Goal: Task Accomplishment & Management: Manage account settings

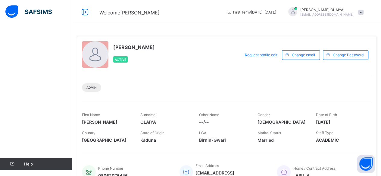
click at [23, 171] on div "Help" at bounding box center [36, 100] width 72 height 152
click at [24, 165] on icon at bounding box center [12, 164] width 24 height 5
click at [26, 162] on span "Help" at bounding box center [48, 164] width 48 height 5
click at [13, 9] on img at bounding box center [28, 11] width 46 height 13
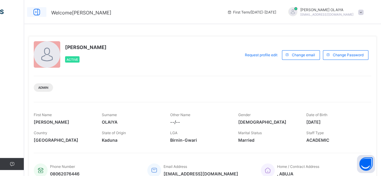
click at [36, 11] on icon at bounding box center [37, 12] width 10 height 9
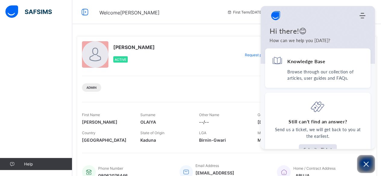
click at [172, 16] on div "Welcome CHRISTY First Term / 2025-2026 CHRISTY OLAIYA adenolachristy02@gmail.com" at bounding box center [190, 12] width 381 height 24
click at [365, 163] on icon "Open asap" at bounding box center [365, 164] width 5 height 5
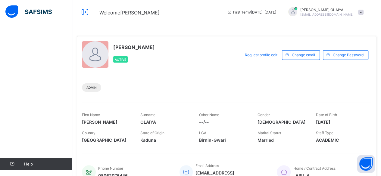
click at [324, 10] on span "[PERSON_NAME]" at bounding box center [326, 10] width 53 height 5
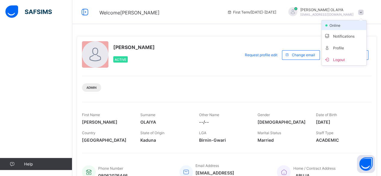
click at [336, 27] on span "online" at bounding box center [335, 25] width 15 height 5
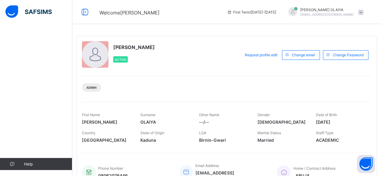
click at [120, 48] on span "[PERSON_NAME]" at bounding box center [134, 47] width 42 height 6
click at [119, 13] on span "Welcome [PERSON_NAME]" at bounding box center [129, 13] width 60 height 6
click at [363, 11] on span at bounding box center [360, 12] width 5 height 5
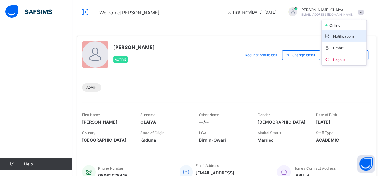
click at [355, 35] on span "Notifications" at bounding box center [344, 35] width 40 height 7
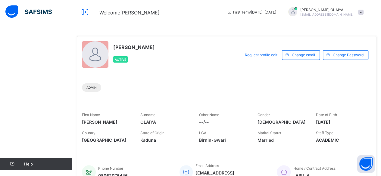
click at [362, 8] on div "CHRISTY OLAIYA adenolachristy02@gmail.com" at bounding box center [324, 12] width 84 height 10
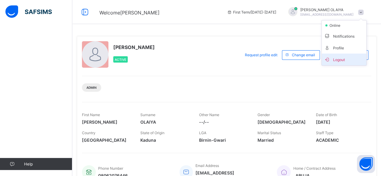
click at [353, 57] on span "Logout" at bounding box center [344, 59] width 40 height 7
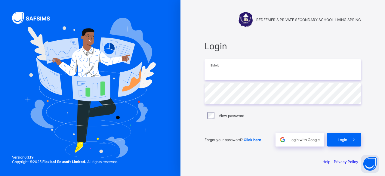
type input "**********"
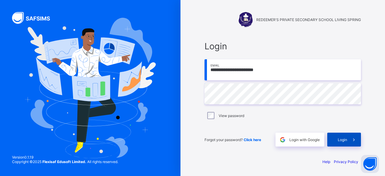
click at [335, 143] on div "Login" at bounding box center [344, 140] width 34 height 14
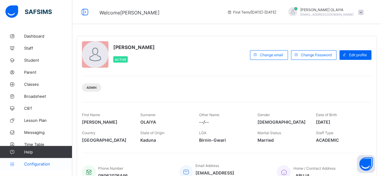
click at [40, 163] on span "Configuration" at bounding box center [48, 164] width 48 height 5
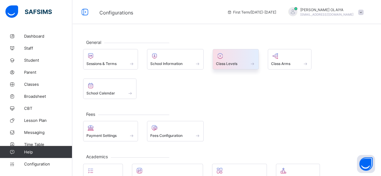
click at [236, 65] on span "Class Levels" at bounding box center [226, 63] width 21 height 5
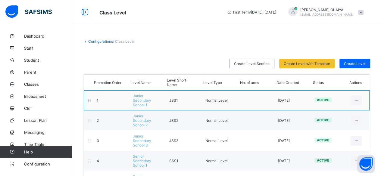
click at [137, 100] on span "Junior Secondary School 1" at bounding box center [142, 101] width 18 height 14
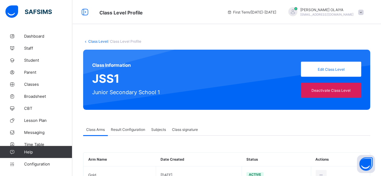
click at [85, 40] on icon at bounding box center [85, 41] width 5 height 5
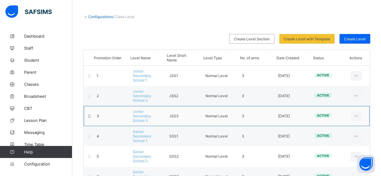
scroll to position [37, 0]
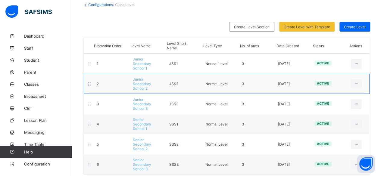
click at [141, 83] on span "Junior Secondary School 2" at bounding box center [142, 84] width 18 height 14
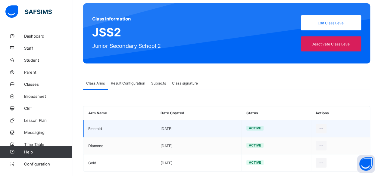
scroll to position [55, 0]
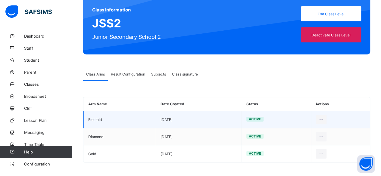
click at [100, 118] on td "Emerald" at bounding box center [120, 119] width 72 height 17
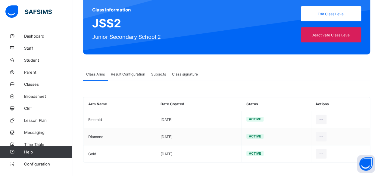
click at [97, 73] on span "Class Arms" at bounding box center [95, 74] width 19 height 5
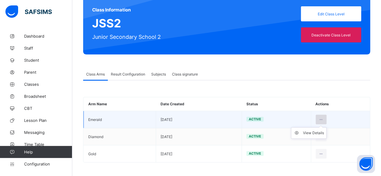
click at [323, 117] on icon at bounding box center [320, 119] width 5 height 5
click at [321, 131] on div "View Details" at bounding box center [312, 133] width 21 height 6
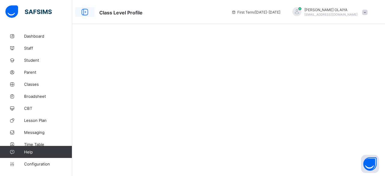
click at [86, 12] on icon at bounding box center [85, 12] width 10 height 9
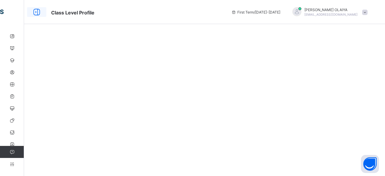
click at [36, 11] on icon at bounding box center [37, 12] width 10 height 9
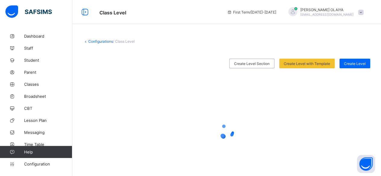
scroll to position [21, 0]
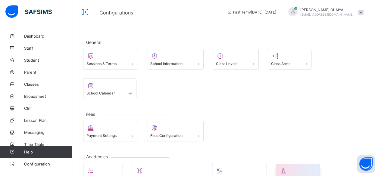
click at [287, 176] on span "Promotions" at bounding box center [289, 178] width 20 height 5
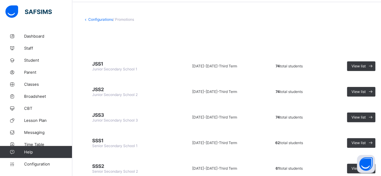
scroll to position [69, 0]
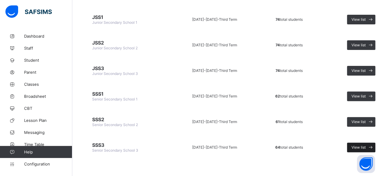
click at [358, 145] on span "View list" at bounding box center [358, 147] width 14 height 5
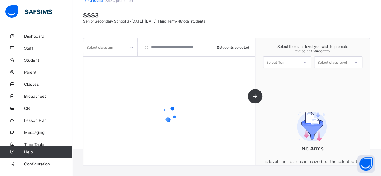
scroll to position [56, 0]
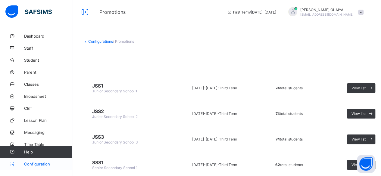
click at [35, 163] on span "Configuration" at bounding box center [48, 164] width 48 height 5
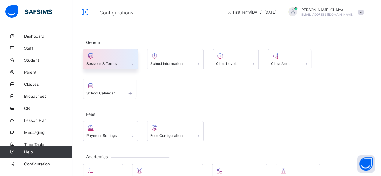
click at [109, 62] on span "Sessions & Terms" at bounding box center [101, 63] width 30 height 5
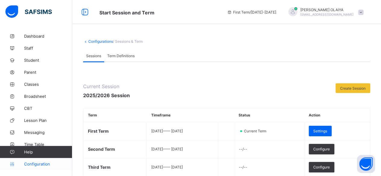
click at [33, 163] on span "Configuration" at bounding box center [48, 164] width 48 height 5
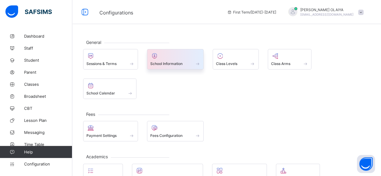
click at [164, 60] on span at bounding box center [175, 61] width 50 height 2
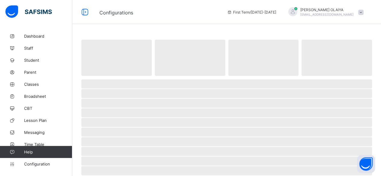
select select "**"
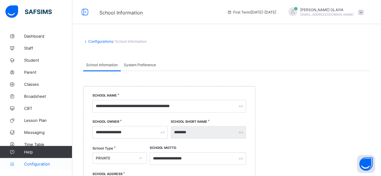
click at [29, 163] on span "Configuration" at bounding box center [48, 164] width 48 height 5
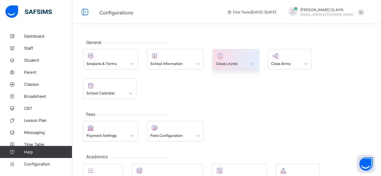
click at [223, 63] on span "Class Levels" at bounding box center [226, 63] width 21 height 5
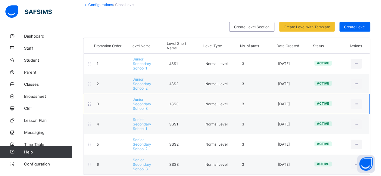
scroll to position [7, 0]
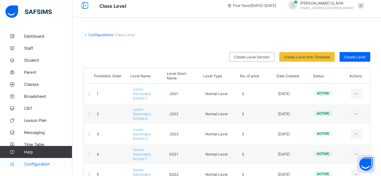
click at [26, 162] on span "Configuration" at bounding box center [48, 164] width 48 height 5
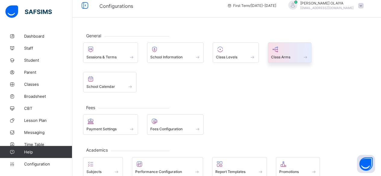
click at [289, 59] on div "Class Arms" at bounding box center [289, 52] width 44 height 20
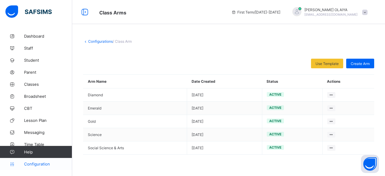
click at [32, 163] on span "Configuration" at bounding box center [48, 164] width 48 height 5
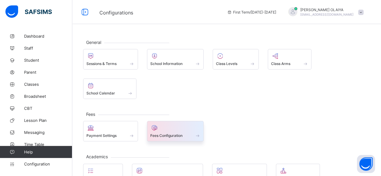
scroll to position [30, 0]
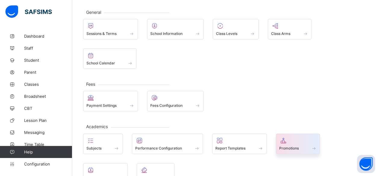
click at [298, 146] on span "Promotions" at bounding box center [289, 148] width 20 height 5
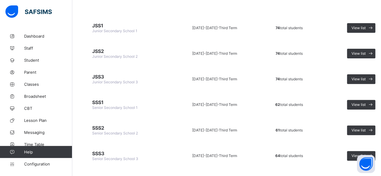
scroll to position [30, 0]
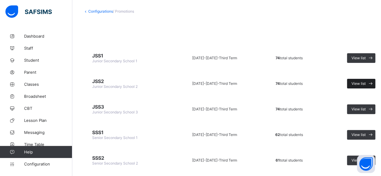
click at [355, 82] on span "View list" at bounding box center [358, 83] width 14 height 5
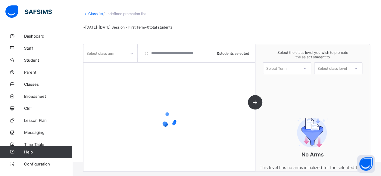
scroll to position [30, 0]
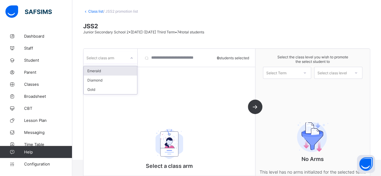
click at [131, 59] on icon at bounding box center [132, 58] width 4 height 6
click at [323, 82] on div "Select the class level you wish to promote the select student to Select Term Se…" at bounding box center [312, 67] width 114 height 36
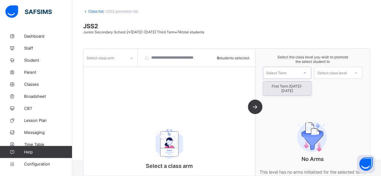
click at [306, 71] on icon at bounding box center [305, 73] width 4 height 6
click at [293, 86] on div "First Term 2025-2026" at bounding box center [287, 89] width 48 height 14
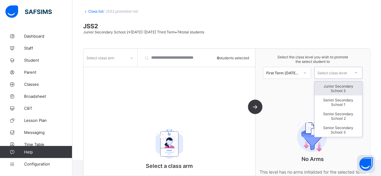
click at [357, 71] on icon at bounding box center [356, 73] width 4 height 6
click at [345, 89] on div "Junior Secondary School 3" at bounding box center [338, 89] width 48 height 14
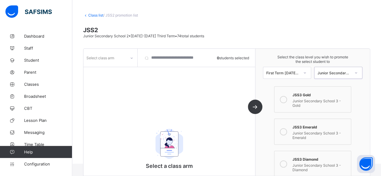
scroll to position [0, 0]
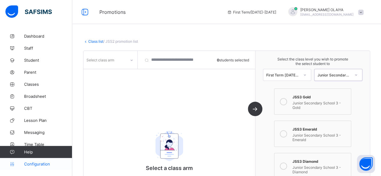
click at [23, 162] on icon at bounding box center [12, 164] width 24 height 5
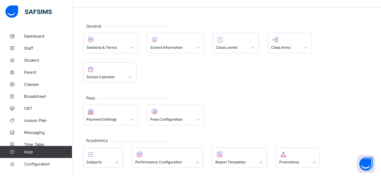
scroll to position [30, 0]
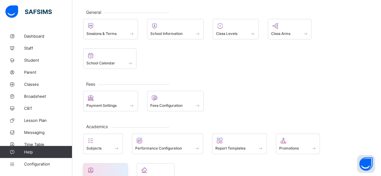
click at [106, 175] on span "Attendance" at bounding box center [96, 177] width 20 height 5
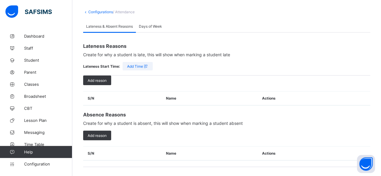
scroll to position [27, 0]
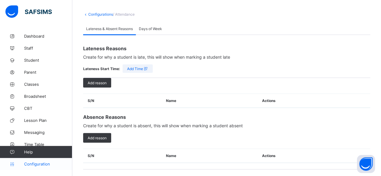
click at [31, 164] on span "Configuration" at bounding box center [48, 164] width 48 height 5
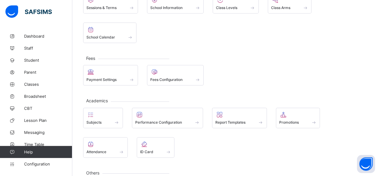
scroll to position [57, 0]
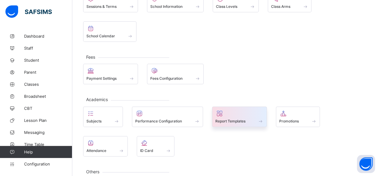
click at [221, 119] on span "Report Templates" at bounding box center [230, 121] width 30 height 5
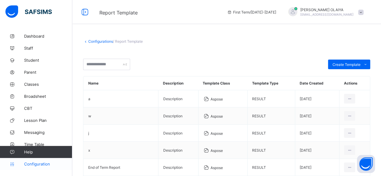
click at [32, 166] on span "Configuration" at bounding box center [48, 164] width 48 height 5
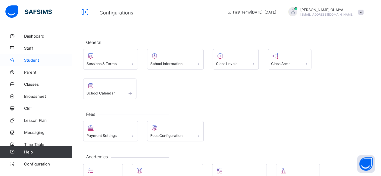
click at [29, 60] on span "Student" at bounding box center [48, 60] width 48 height 5
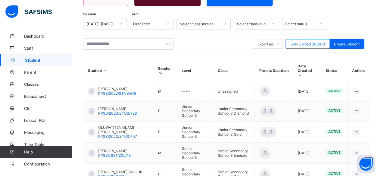
scroll to position [60, 0]
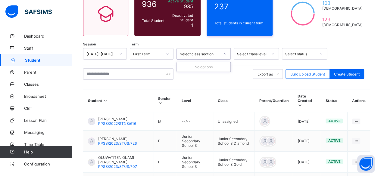
click at [225, 53] on icon at bounding box center [225, 54] width 4 height 6
click at [225, 54] on icon at bounding box center [225, 54] width 4 height 6
click at [273, 54] on icon at bounding box center [273, 54] width 4 height 6
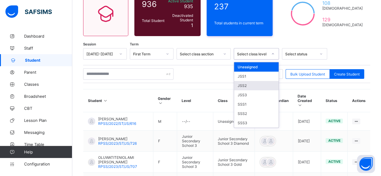
click at [244, 84] on div "JSS2" at bounding box center [256, 85] width 45 height 9
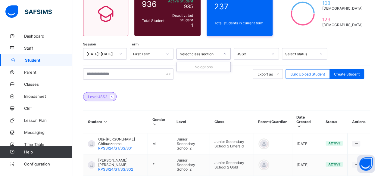
click at [223, 54] on icon at bounding box center [225, 54] width 4 height 6
click at [226, 90] on div "Level: JSS2" at bounding box center [226, 93] width 287 height 21
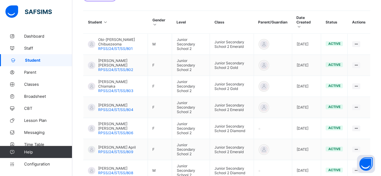
scroll to position [248, 0]
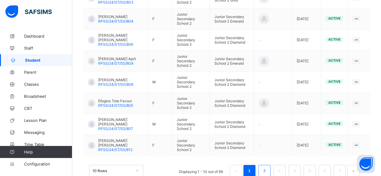
click at [267, 167] on link "2" at bounding box center [264, 171] width 6 height 8
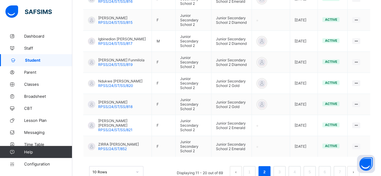
scroll to position [252, 0]
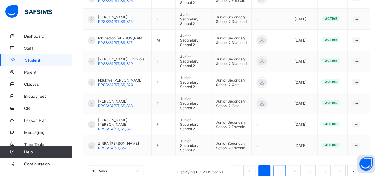
click at [282, 167] on link "3" at bounding box center [279, 171] width 6 height 8
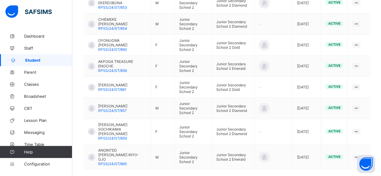
scroll to position [244, 0]
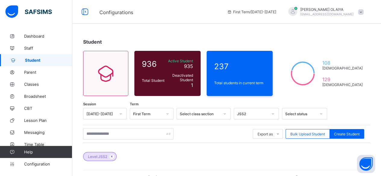
scroll to position [0, 0]
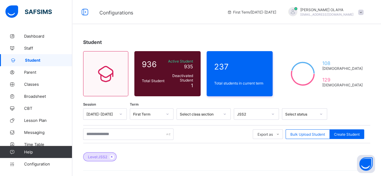
click at [37, 60] on span "Student" at bounding box center [48, 60] width 47 height 5
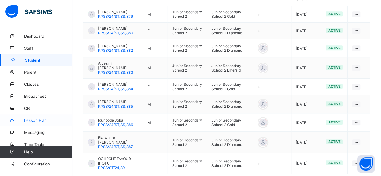
scroll to position [185, 0]
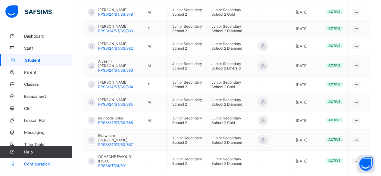
click at [31, 165] on span "Configuration" at bounding box center [48, 164] width 48 height 5
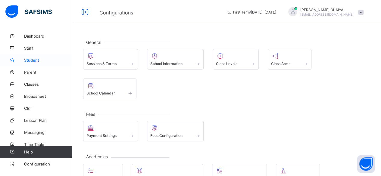
click at [30, 61] on span "Student" at bounding box center [48, 60] width 48 height 5
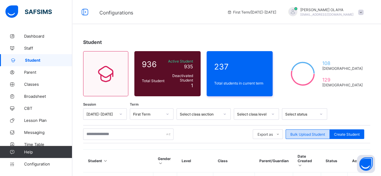
click at [304, 134] on span "Bulk Upload Student" at bounding box center [307, 134] width 35 height 5
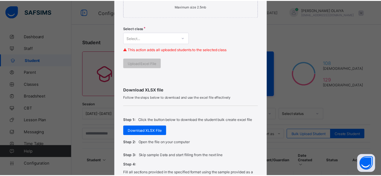
scroll to position [180, 0]
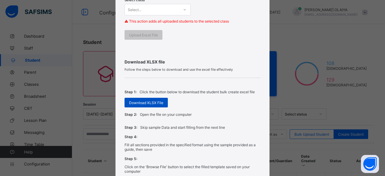
click at [134, 100] on span "Download XLSX File" at bounding box center [146, 102] width 34 height 5
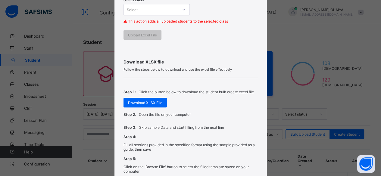
click at [41, 166] on div "Bulk Upload Student Upload XLSX File Select your XLSX file from your computer t…" at bounding box center [190, 88] width 381 height 176
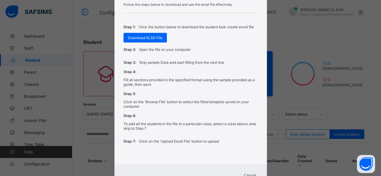
scroll to position [265, 0]
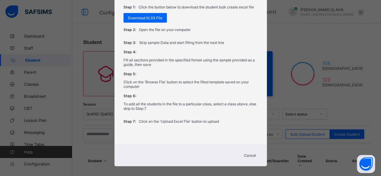
click at [249, 153] on span "Cancel" at bounding box center [250, 155] width 12 height 5
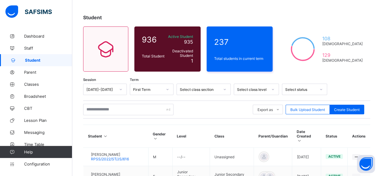
scroll to position [60, 0]
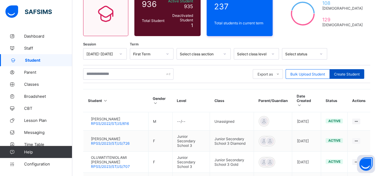
click at [349, 73] on span "Create Student" at bounding box center [347, 74] width 26 height 5
select select "**"
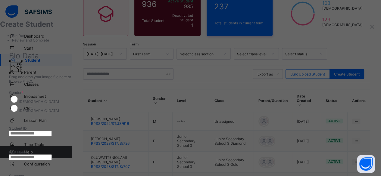
click at [52, 131] on input "text" at bounding box center [30, 134] width 43 height 6
drag, startPoint x: 233, startPoint y: 112, endPoint x: 191, endPoint y: 113, distance: 41.8
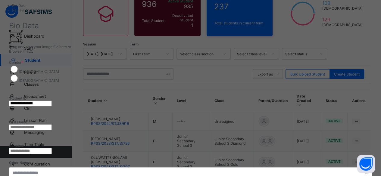
type input "**********"
click at [52, 124] on input "text" at bounding box center [30, 127] width 43 height 6
type input "********"
click at [52, 148] on input "text" at bounding box center [30, 151] width 43 height 6
type input "****"
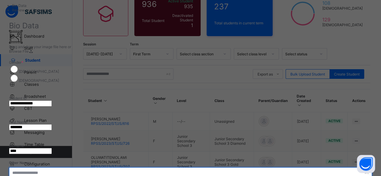
click at [206, 167] on input "text" at bounding box center [190, 172] width 362 height 11
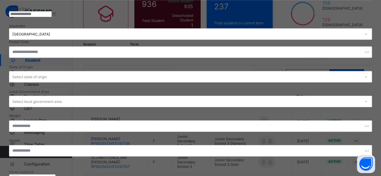
scroll to position [271, 0]
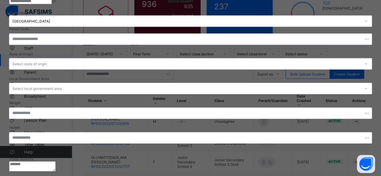
type input "*******"
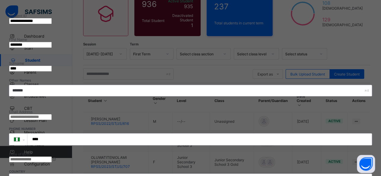
scroll to position [90, 0]
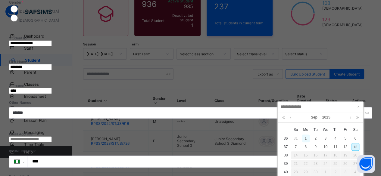
click at [306, 137] on div "1" at bounding box center [305, 138] width 8 height 8
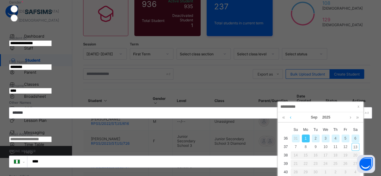
click at [289, 118] on link at bounding box center [290, 117] width 5 height 10
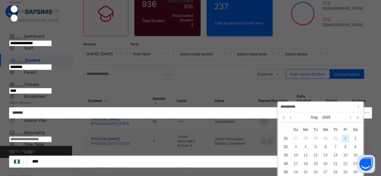
click at [289, 118] on link at bounding box center [290, 117] width 5 height 10
click at [328, 116] on link "2025" at bounding box center [325, 117] width 13 height 10
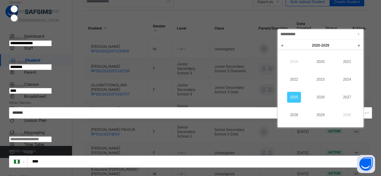
scroll to position [120, 0]
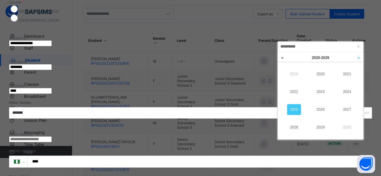
click at [358, 58] on link at bounding box center [358, 57] width 9 height 11
click at [283, 58] on link at bounding box center [281, 57] width 9 height 11
click at [347, 92] on link "2014" at bounding box center [347, 91] width 14 height 11
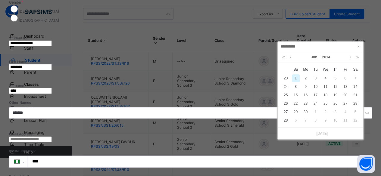
click at [295, 78] on div "1" at bounding box center [295, 78] width 8 height 8
type input "**********"
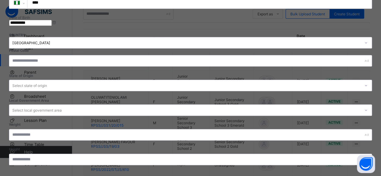
scroll to position [271, 0]
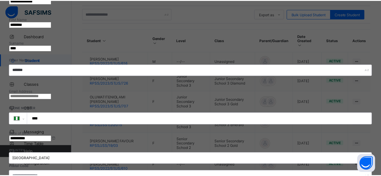
scroll to position [132, 0]
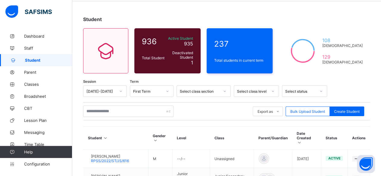
scroll to position [15, 0]
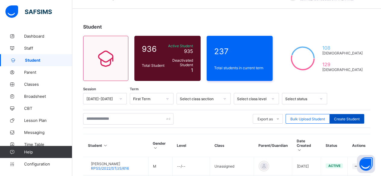
click at [348, 117] on span "Create Student" at bounding box center [347, 119] width 26 height 5
select select "**"
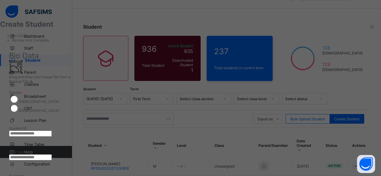
click at [52, 131] on input "text" at bounding box center [30, 134] width 43 height 6
paste input "**********"
type input "**********"
click at [52, 154] on input "text" at bounding box center [30, 157] width 43 height 6
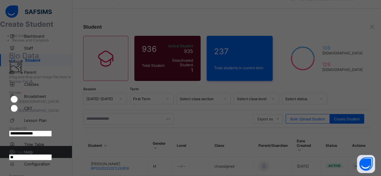
type input "*"
type input "******"
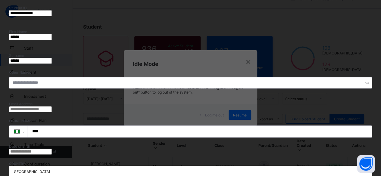
scroll to position [90, 0]
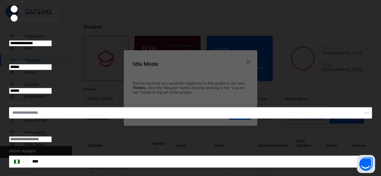
type input "******"
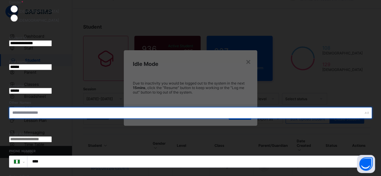
click at [223, 107] on input "text" at bounding box center [190, 112] width 362 height 11
click at [204, 107] on input "text" at bounding box center [190, 112] width 362 height 11
type input "****"
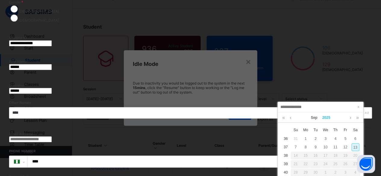
click at [326, 116] on link "2025" at bounding box center [325, 118] width 13 height 10
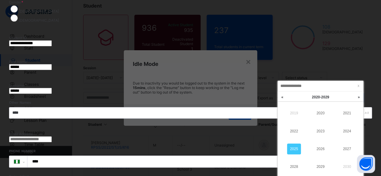
scroll to position [45, 0]
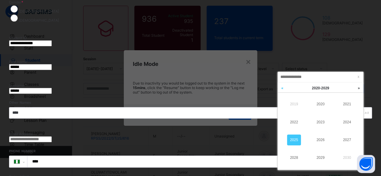
click at [282, 87] on link at bounding box center [281, 87] width 9 height 11
click at [347, 120] on link "2014" at bounding box center [347, 122] width 14 height 11
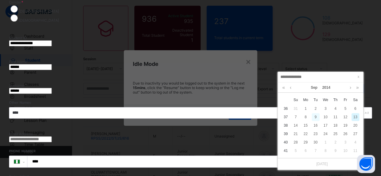
click at [315, 116] on div "9" at bounding box center [315, 117] width 8 height 8
type input "**********"
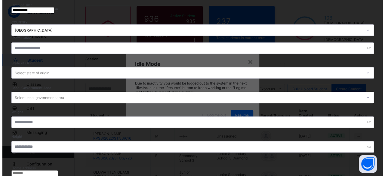
scroll to position [271, 0]
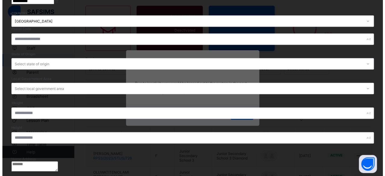
scroll to position [132, 0]
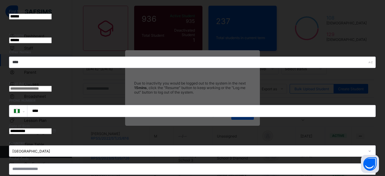
select select "**"
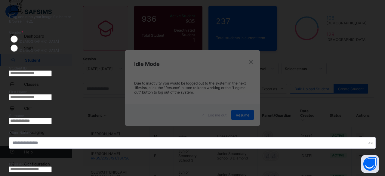
scroll to position [0, 0]
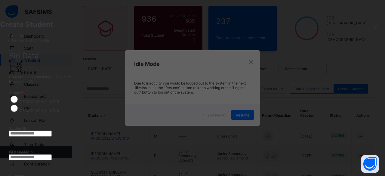
click at [52, 131] on input "text" at bounding box center [30, 134] width 43 height 6
paste input "**********"
type input "**********"
click at [52, 154] on input "text" at bounding box center [30, 157] width 43 height 6
type input "**********"
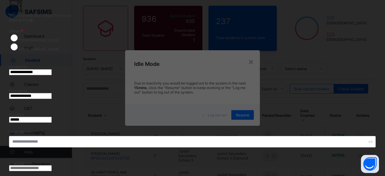
scroll to position [90, 0]
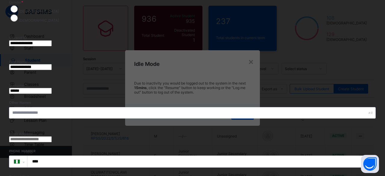
type input "******"
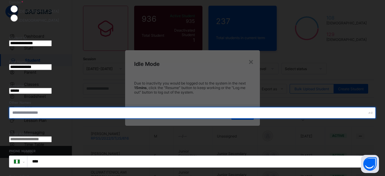
click at [212, 107] on input "text" at bounding box center [192, 112] width 367 height 11
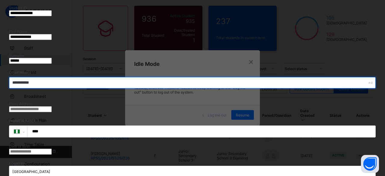
scroll to position [150, 0]
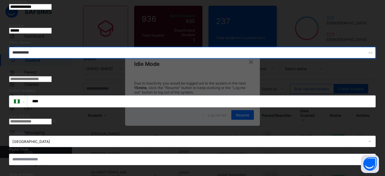
type input "**********"
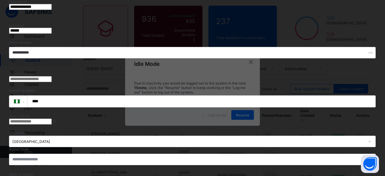
click at [52, 119] on input at bounding box center [30, 122] width 43 height 6
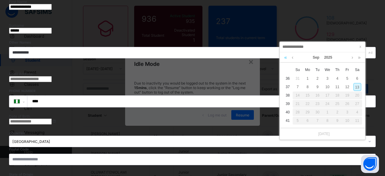
click at [285, 55] on link at bounding box center [286, 57] width 6 height 10
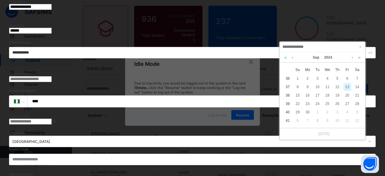
click at [285, 55] on link at bounding box center [286, 57] width 6 height 10
click at [332, 55] on link "2022" at bounding box center [328, 57] width 13 height 10
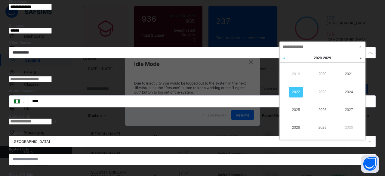
click at [285, 57] on link at bounding box center [284, 57] width 9 height 11
click at [347, 92] on link "2014" at bounding box center [349, 92] width 14 height 11
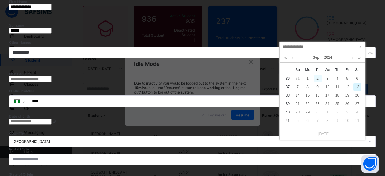
click at [315, 77] on div "2" at bounding box center [318, 79] width 8 height 8
type input "**********"
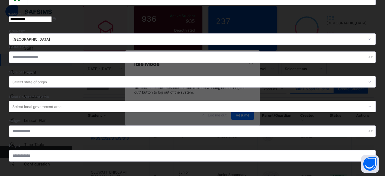
scroll to position [271, 0]
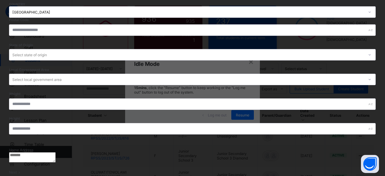
scroll to position [132, 0]
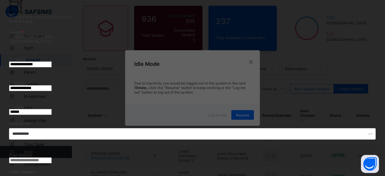
scroll to position [0, 0]
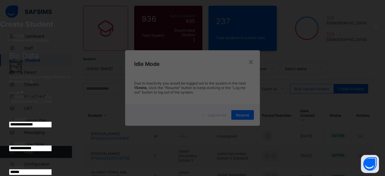
click at [57, 42] on ul "Bio Data Review and Complete" at bounding box center [192, 37] width 385 height 9
click at [42, 42] on ul "Bio Data Review and Complete" at bounding box center [192, 37] width 385 height 9
click at [27, 42] on ul "Bio Data Review and Complete" at bounding box center [192, 37] width 385 height 9
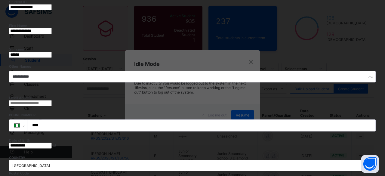
scroll to position [120, 0]
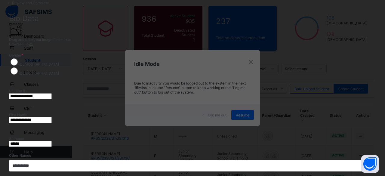
scroll to position [30, 0]
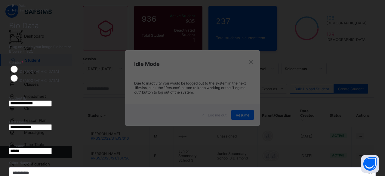
click at [52, 100] on input "**********" at bounding box center [30, 103] width 43 height 6
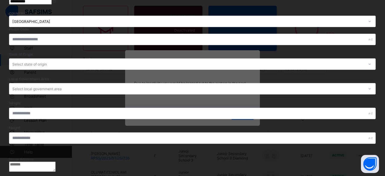
scroll to position [271, 0]
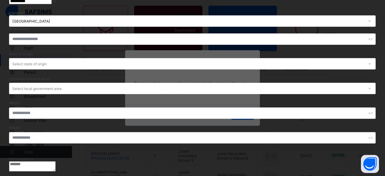
type input "**********"
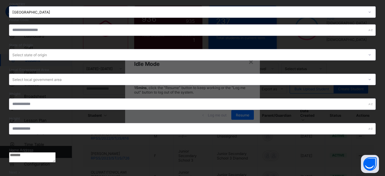
scroll to position [132, 0]
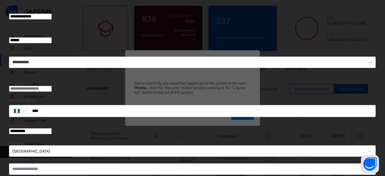
select select "**"
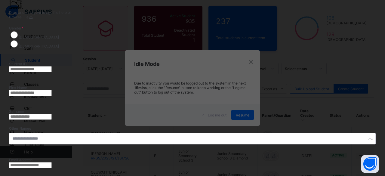
scroll to position [30, 0]
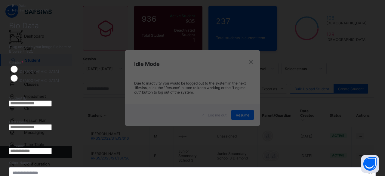
click at [52, 100] on input "text" at bounding box center [30, 103] width 43 height 6
paste input "**********"
type input "**********"
click at [52, 124] on input "text" at bounding box center [30, 127] width 43 height 6
type input "***"
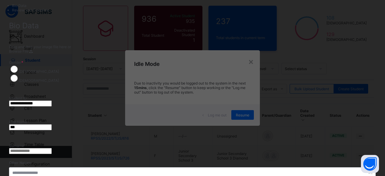
click at [52, 148] on input "text" at bounding box center [30, 151] width 43 height 6
type input "********"
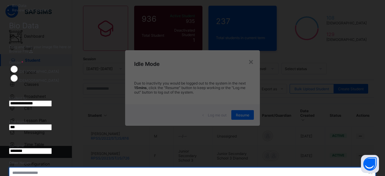
click at [205, 167] on input "text" at bounding box center [192, 172] width 367 height 11
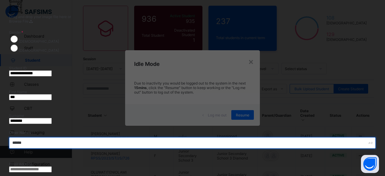
type input "******"
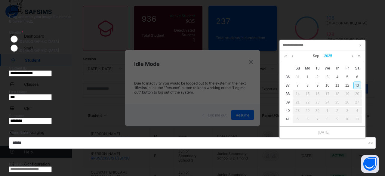
click at [329, 56] on link "2025" at bounding box center [328, 56] width 13 height 10
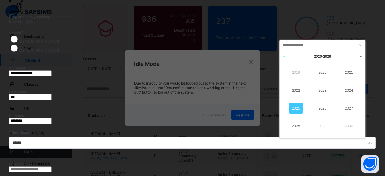
click at [283, 56] on link at bounding box center [284, 56] width 9 height 11
click at [350, 90] on link "2014" at bounding box center [349, 90] width 14 height 11
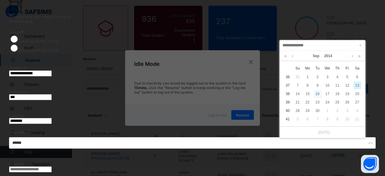
click at [317, 94] on div "16" at bounding box center [318, 94] width 8 height 8
type input "**********"
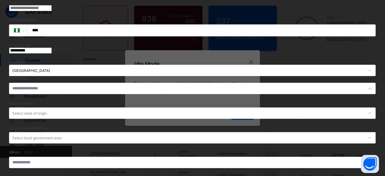
scroll to position [278, 0]
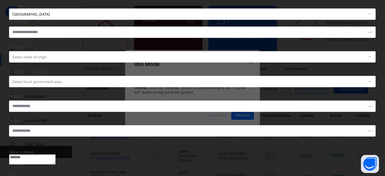
click at [17, 172] on span "Next" at bounding box center [13, 174] width 8 height 5
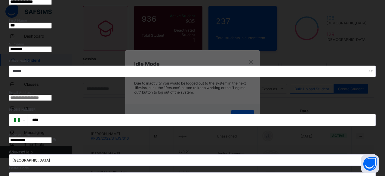
scroll to position [132, 0]
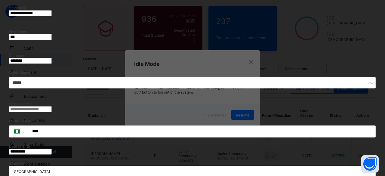
scroll to position [120, 0]
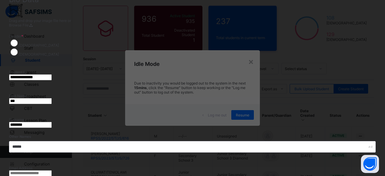
scroll to position [30, 0]
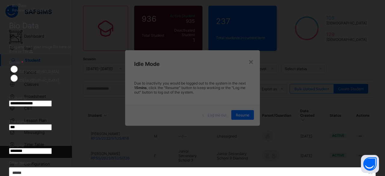
click at [52, 100] on input "**********" at bounding box center [30, 103] width 43 height 6
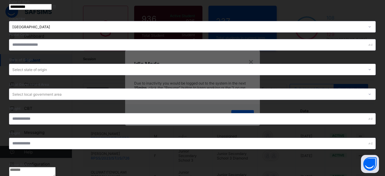
scroll to position [271, 0]
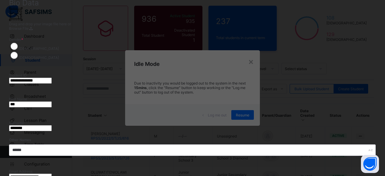
scroll to position [42, 0]
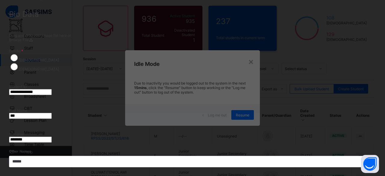
click at [52, 89] on input "**********" at bounding box center [30, 92] width 43 height 6
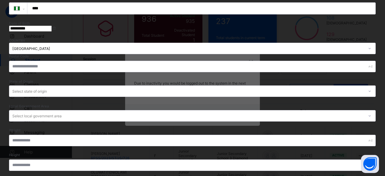
scroll to position [278, 0]
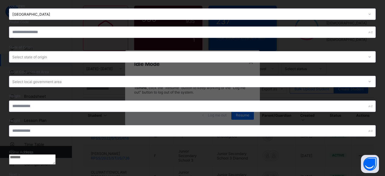
type input "**********"
click at [17, 172] on span "Next" at bounding box center [13, 174] width 8 height 5
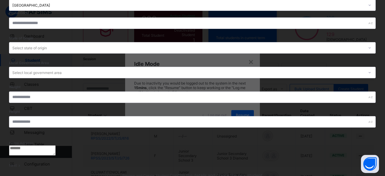
scroll to position [132, 0]
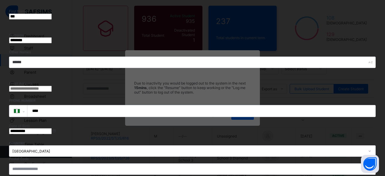
select select "**"
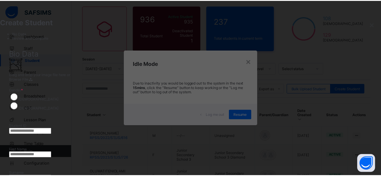
scroll to position [0, 0]
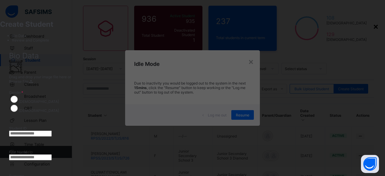
click at [373, 26] on div "×" at bounding box center [376, 26] width 6 height 10
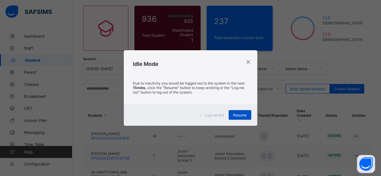
click at [245, 116] on span "Resume" at bounding box center [240, 115] width 14 height 5
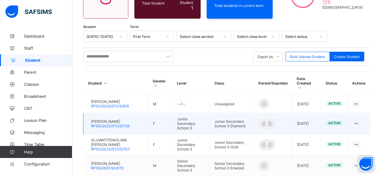
scroll to position [45, 0]
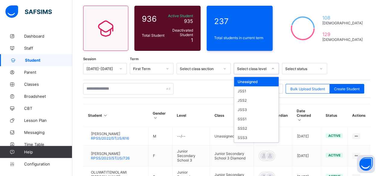
click at [273, 68] on icon at bounding box center [273, 69] width 4 height 6
click at [245, 98] on div "JSS2" at bounding box center [256, 100] width 45 height 9
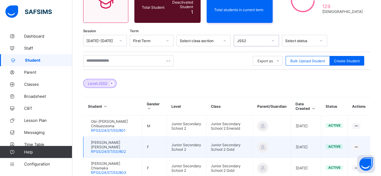
scroll to position [68, 0]
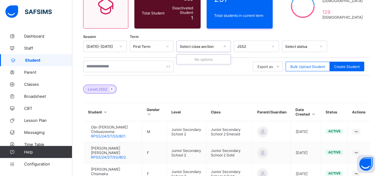
click at [223, 45] on icon at bounding box center [225, 46] width 4 height 6
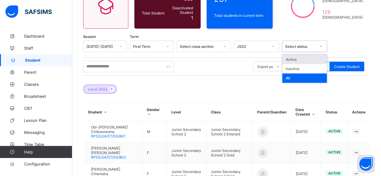
click at [301, 46] on div "Select status" at bounding box center [300, 46] width 31 height 5
click at [294, 78] on div "All" at bounding box center [304, 77] width 45 height 9
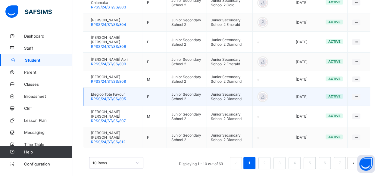
scroll to position [248, 0]
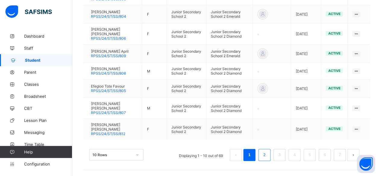
click at [270, 156] on li "2" at bounding box center [264, 155] width 12 height 12
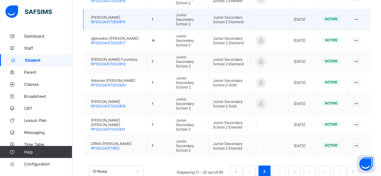
scroll to position [252, 0]
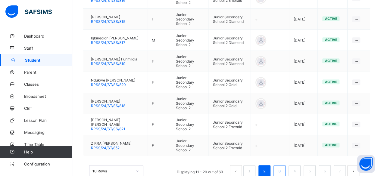
click at [282, 167] on link "3" at bounding box center [279, 171] width 6 height 8
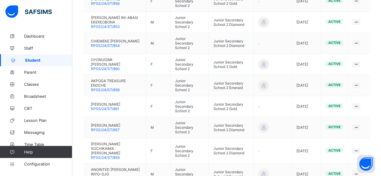
scroll to position [244, 0]
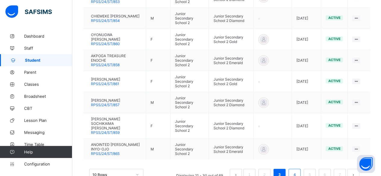
click at [297, 171] on link "4" at bounding box center [294, 175] width 6 height 8
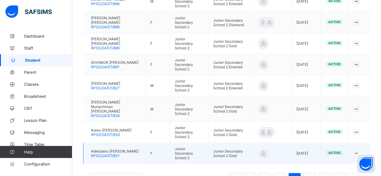
scroll to position [248, 0]
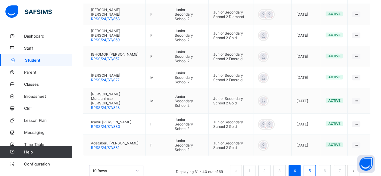
click at [312, 167] on link "5" at bounding box center [309, 171] width 6 height 8
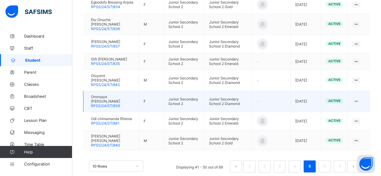
scroll to position [239, 0]
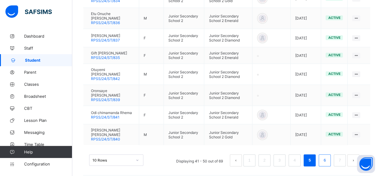
click at [327, 156] on link "6" at bounding box center [324, 160] width 6 height 8
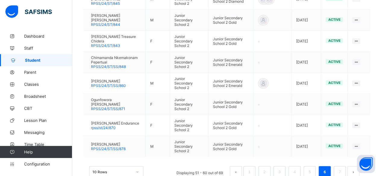
scroll to position [248, 0]
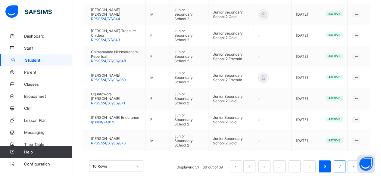
click at [342, 162] on link "7" at bounding box center [339, 166] width 6 height 8
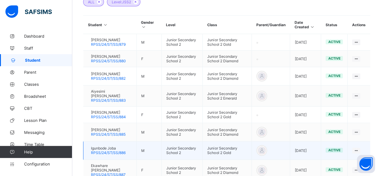
scroll to position [215, 0]
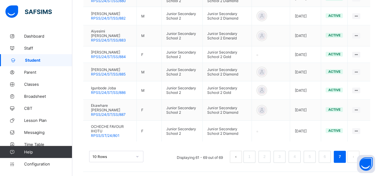
click at [239, 153] on button "prev page" at bounding box center [236, 157] width 12 height 12
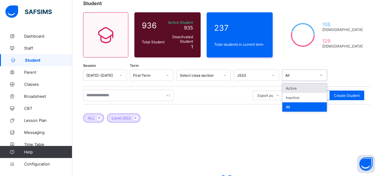
click at [319, 74] on icon at bounding box center [321, 75] width 4 height 6
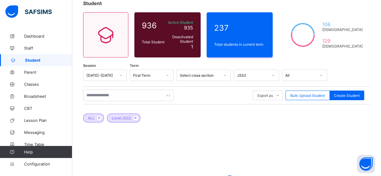
click at [239, 116] on div "ALL Level: JSS2" at bounding box center [226, 114] width 287 height 21
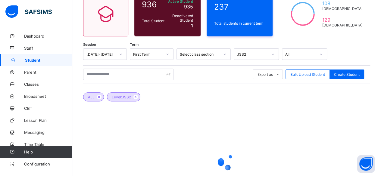
scroll to position [69, 0]
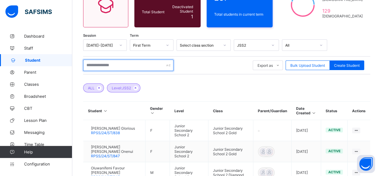
click at [129, 61] on input "text" at bounding box center [128, 65] width 90 height 11
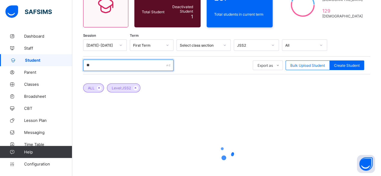
type input "*"
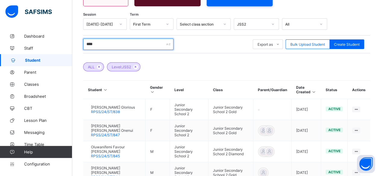
scroll to position [99, 0]
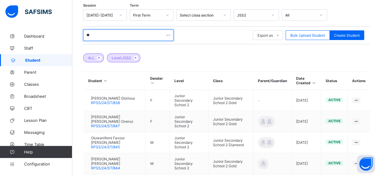
type input "*"
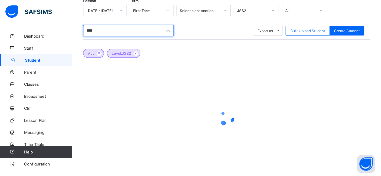
scroll to position [111, 0]
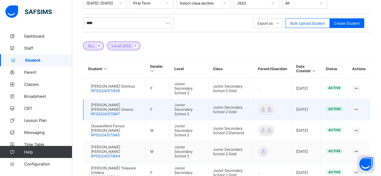
click at [253, 113] on td "Junior Secondary School 2 Gold" at bounding box center [230, 109] width 45 height 21
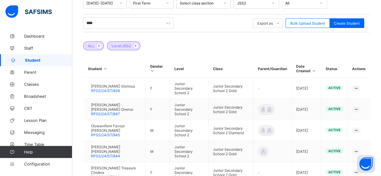
click at [296, 42] on div "ALL Level: JSS2" at bounding box center [226, 42] width 287 height 21
click at [99, 23] on input "****" at bounding box center [128, 22] width 90 height 11
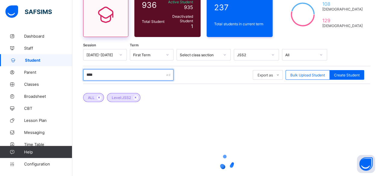
scroll to position [51, 0]
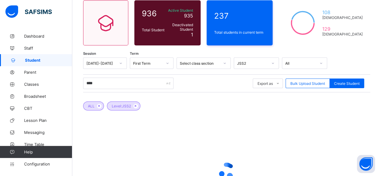
click at [225, 62] on icon at bounding box center [225, 63] width 4 height 6
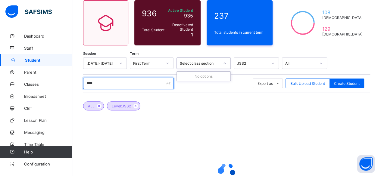
click at [99, 80] on input "****" at bounding box center [128, 83] width 90 height 11
type input "*"
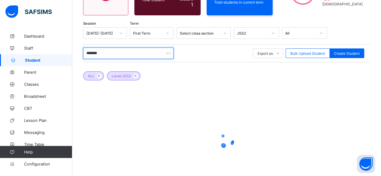
scroll to position [0, 0]
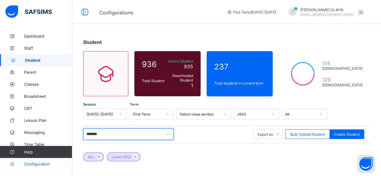
type input "*******"
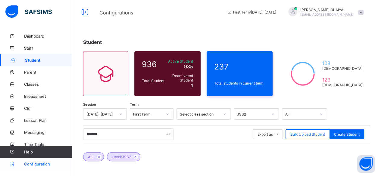
click at [38, 163] on span "Configuration" at bounding box center [48, 164] width 48 height 5
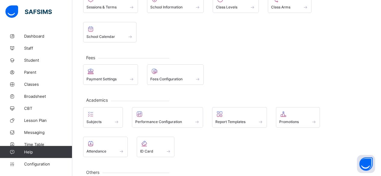
scroll to position [57, 0]
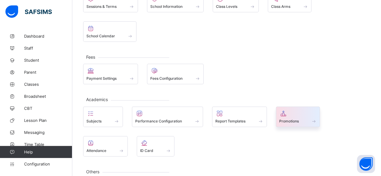
click at [288, 119] on span "Promotions" at bounding box center [289, 121] width 20 height 5
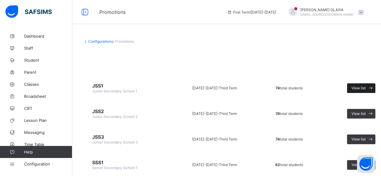
click at [357, 87] on span "View list" at bounding box center [358, 88] width 14 height 5
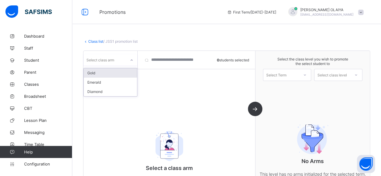
click at [130, 59] on icon at bounding box center [132, 60] width 4 height 6
click at [100, 74] on div "Gold" at bounding box center [110, 72] width 53 height 9
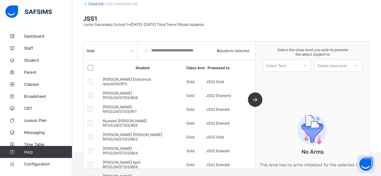
scroll to position [30, 0]
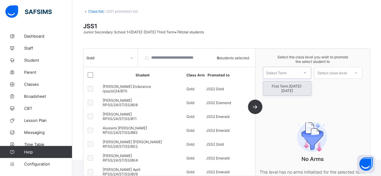
click at [306, 72] on icon at bounding box center [305, 73] width 4 height 6
click at [292, 85] on div "First Term 2025-2026" at bounding box center [287, 89] width 48 height 14
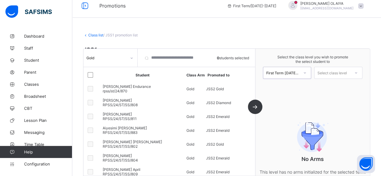
scroll to position [0, 0]
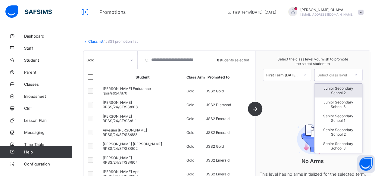
click at [342, 76] on div "Select class level" at bounding box center [331, 75] width 29 height 12
click at [335, 88] on div "Junior Secondary School 2" at bounding box center [338, 91] width 48 height 14
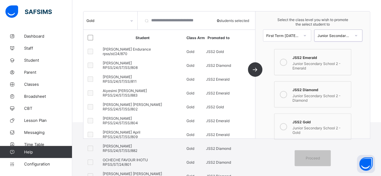
scroll to position [30, 0]
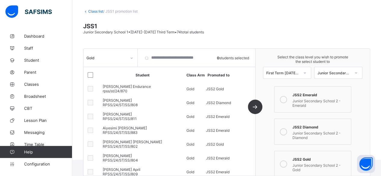
click at [285, 97] on icon at bounding box center [282, 99] width 7 height 7
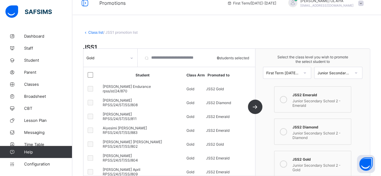
scroll to position [0, 0]
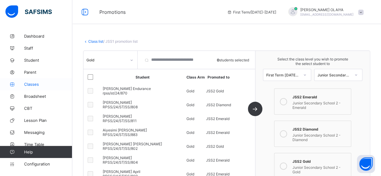
click at [29, 83] on span "Classes" at bounding box center [48, 84] width 48 height 5
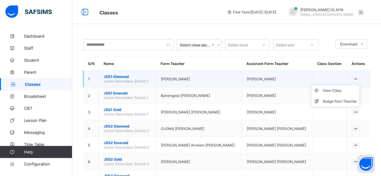
click at [358, 77] on icon at bounding box center [355, 79] width 5 height 5
click at [338, 89] on div "View Class" at bounding box center [339, 91] width 34 height 6
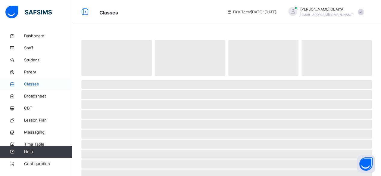
click at [32, 82] on span "Classes" at bounding box center [48, 84] width 48 height 6
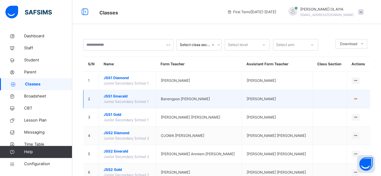
scroll to position [30, 0]
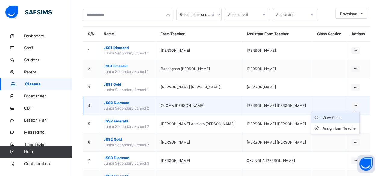
click at [338, 116] on div "View Class" at bounding box center [339, 118] width 34 height 6
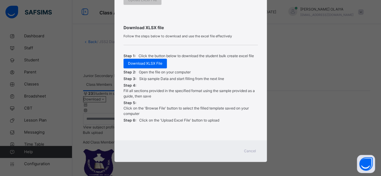
scroll to position [60, 0]
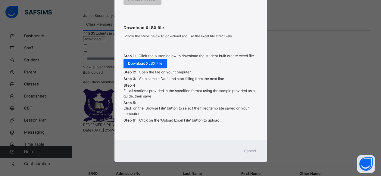
click at [247, 150] on span "Cancel" at bounding box center [250, 150] width 12 height 5
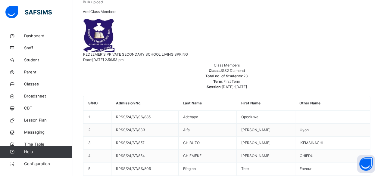
scroll to position [90, 0]
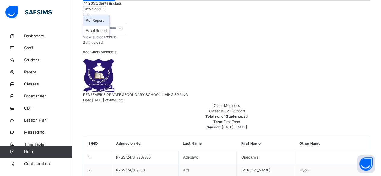
click at [109, 26] on li "Pdf Report" at bounding box center [96, 20] width 26 height 10
click at [116, 54] on span "Add Class Members" at bounding box center [99, 52] width 33 height 5
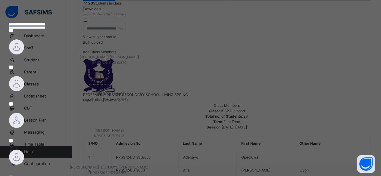
scroll to position [60, 0]
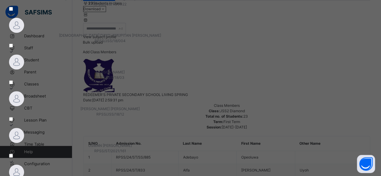
scroll to position [90, 0]
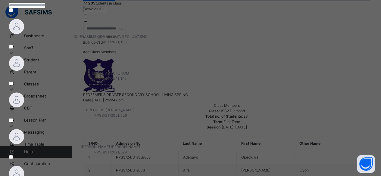
scroll to position [60, 0]
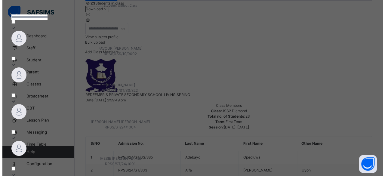
scroll to position [30, 0]
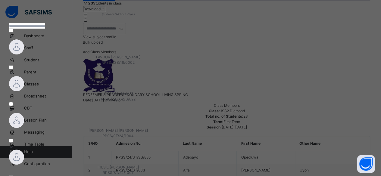
click at [24, 150] on img at bounding box center [16, 157] width 15 height 15
click at [148, 128] on span "TITILAYO OJO WINNIE" at bounding box center [117, 130] width 59 height 5
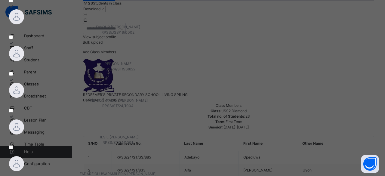
click at [156, 171] on span "FADARE OLUWAPAMILERIN EMMANUEL M." at bounding box center [118, 173] width 77 height 5
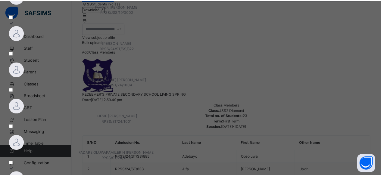
scroll to position [90, 0]
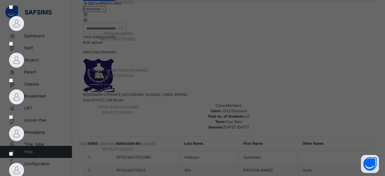
click at [227, 141] on div "FADARE OLUWAPAMILERIN EMMANUEL M. RPSS/ST/24/1002" at bounding box center [118, 146] width 218 height 11
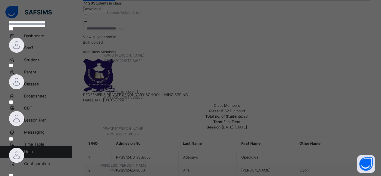
scroll to position [60, 0]
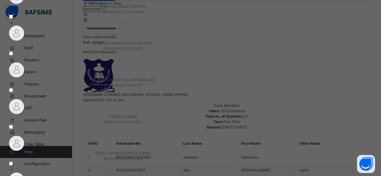
scroll to position [90, 0]
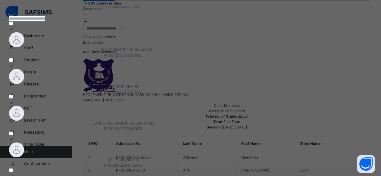
scroll to position [60, 0]
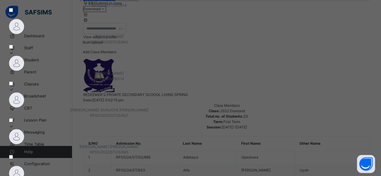
scroll to position [90, 0]
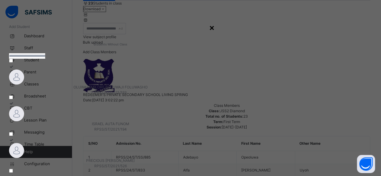
click at [214, 25] on div "×" at bounding box center [212, 27] width 6 height 13
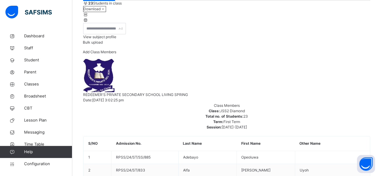
click at [116, 54] on span "Add Class Members" at bounding box center [99, 52] width 33 height 5
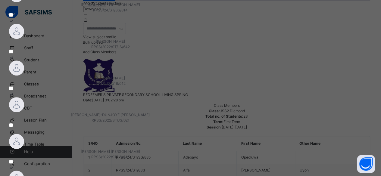
scroll to position [90, 0]
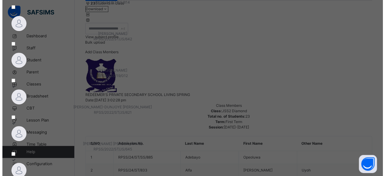
scroll to position [0, 0]
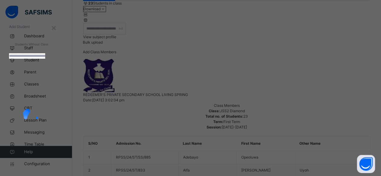
click at [45, 59] on input "text" at bounding box center [27, 55] width 36 height 5
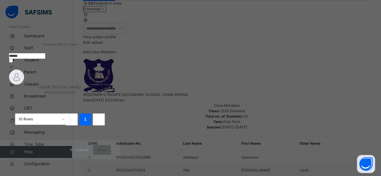
type input "******"
click at [65, 95] on div "IHESIE CHIOMA MYRA RPSS/ST/24/1001" at bounding box center [60, 90] width 102 height 11
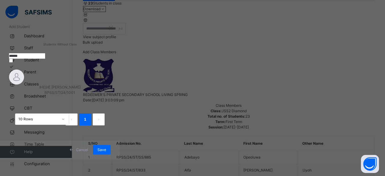
click at [30, 29] on span "Add Student" at bounding box center [19, 26] width 21 height 5
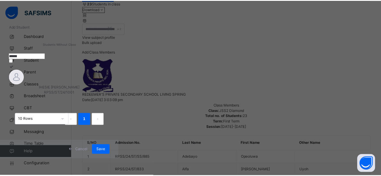
scroll to position [36, 0]
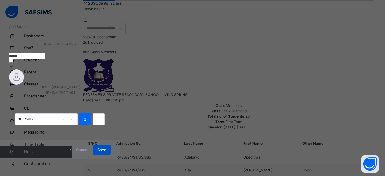
click at [106, 152] on span "Save" at bounding box center [101, 149] width 9 height 5
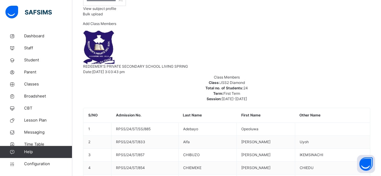
scroll to position [90, 0]
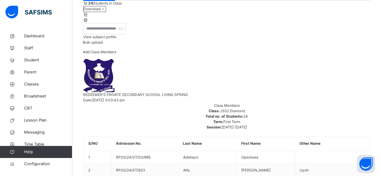
click at [116, 54] on span "Add Class Members" at bounding box center [99, 52] width 33 height 5
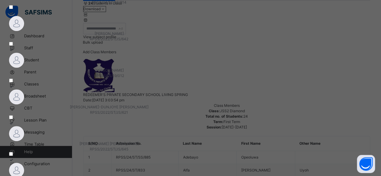
scroll to position [60, 0]
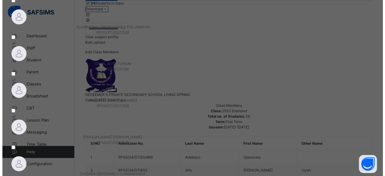
scroll to position [0, 0]
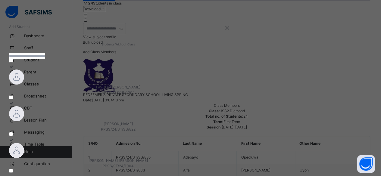
click at [24, 143] on img at bounding box center [16, 150] width 15 height 15
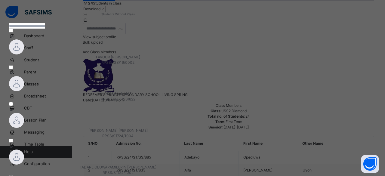
scroll to position [60, 0]
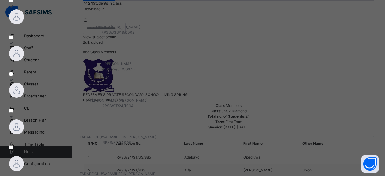
click at [227, 140] on span "RPSS/ST/24/1002" at bounding box center [118, 142] width 218 height 5
click at [156, 171] on span "FADARE OLUWAPAMILERIN EMMANUEL M." at bounding box center [118, 173] width 77 height 5
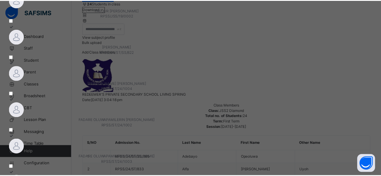
scroll to position [92, 0]
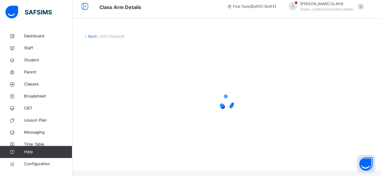
scroll to position [0, 0]
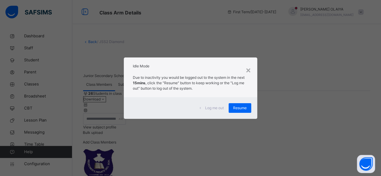
click at [230, 106] on div "Resume" at bounding box center [239, 108] width 23 height 10
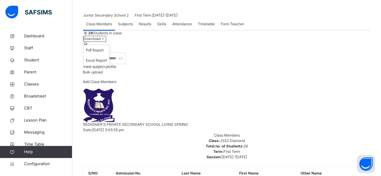
scroll to position [60, 0]
click at [100, 41] on span "Download" at bounding box center [91, 39] width 17 height 5
click at [109, 56] on li "Pdf Report" at bounding box center [96, 50] width 26 height 10
click at [116, 84] on span "Add Class Members" at bounding box center [99, 82] width 33 height 5
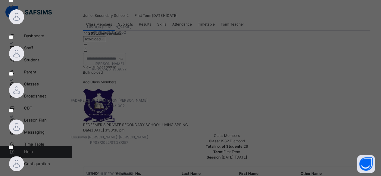
click at [209, 99] on div "FAVOUR DANIEL CHIOMA RPSS/JSS/19/0002 Ikechukwu Isabel Chimzaram RPSS/24/ST/SS/…" at bounding box center [109, 145] width 200 height 294
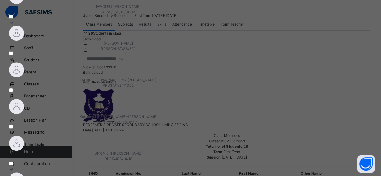
scroll to position [90, 0]
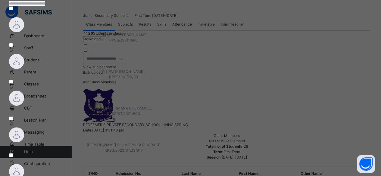
scroll to position [60, 0]
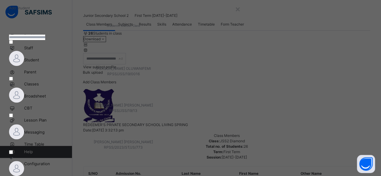
scroll to position [0, 0]
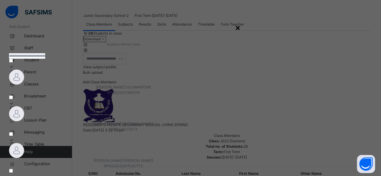
click at [240, 28] on div "×" at bounding box center [238, 27] width 6 height 13
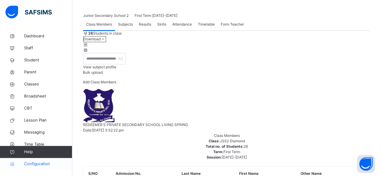
click at [32, 164] on span "Configuration" at bounding box center [48, 164] width 48 height 6
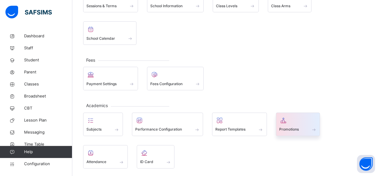
click at [285, 116] on div at bounding box center [298, 120] width 38 height 9
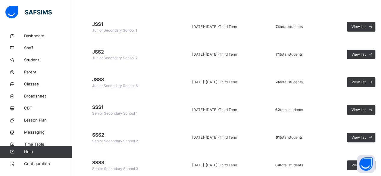
scroll to position [55, 0]
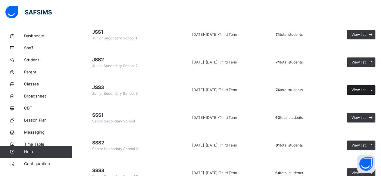
click at [353, 89] on span "View list" at bounding box center [358, 89] width 14 height 5
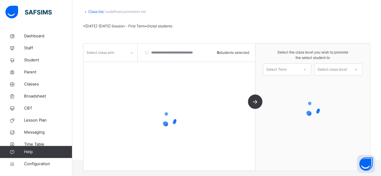
scroll to position [55, 0]
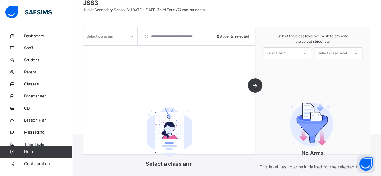
click at [132, 36] on icon at bounding box center [132, 37] width 4 height 6
click at [100, 51] on div "Gold" at bounding box center [110, 50] width 53 height 10
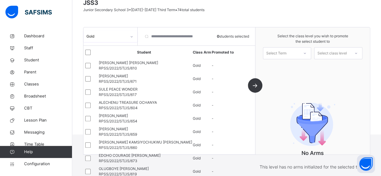
click at [304, 51] on div at bounding box center [304, 53] width 11 height 10
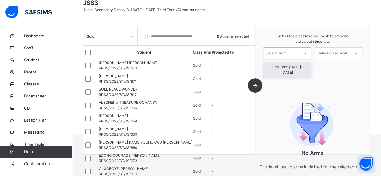
click at [288, 67] on div "First Term 2025-2026" at bounding box center [287, 70] width 48 height 16
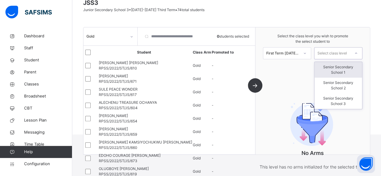
click at [347, 51] on div "Select class level" at bounding box center [331, 53] width 29 height 12
click at [338, 68] on div "Senior Secondary School 1" at bounding box center [338, 70] width 48 height 16
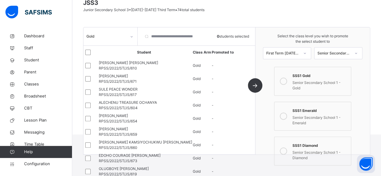
click at [285, 82] on icon at bounding box center [282, 81] width 7 height 7
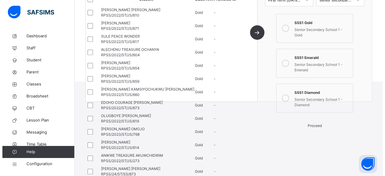
scroll to position [94, 0]
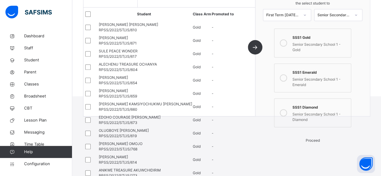
click at [316, 143] on span "Proceed" at bounding box center [312, 140] width 14 height 5
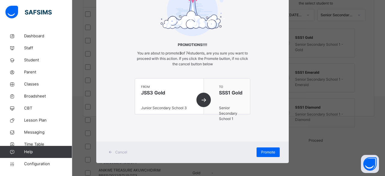
scroll to position [53, 0]
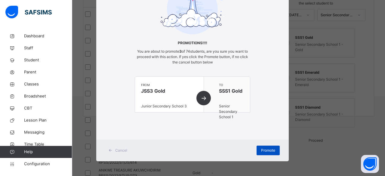
click at [267, 149] on span "Promote" at bounding box center [268, 150] width 14 height 5
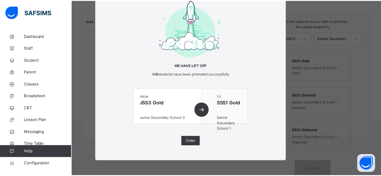
scroll to position [94, 0]
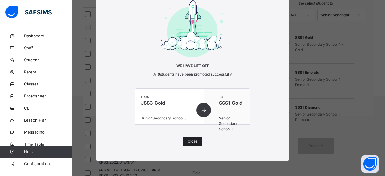
click at [188, 140] on span "Close" at bounding box center [193, 141] width 10 height 5
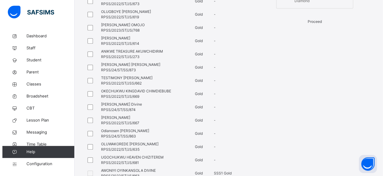
scroll to position [214, 0]
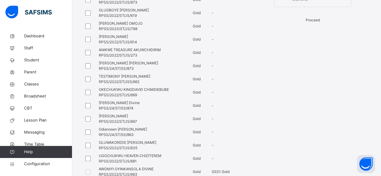
click at [313, 22] on span "Proceed" at bounding box center [312, 20] width 14 height 5
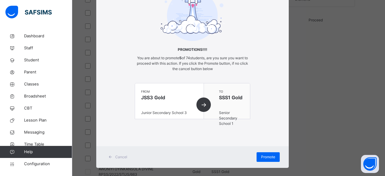
scroll to position [53, 0]
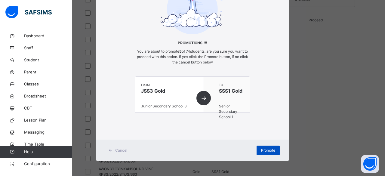
click at [265, 148] on span "Promote" at bounding box center [268, 150] width 14 height 5
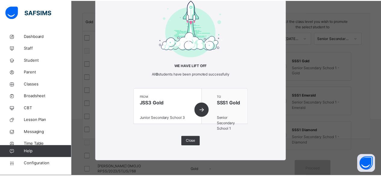
scroll to position [214, 0]
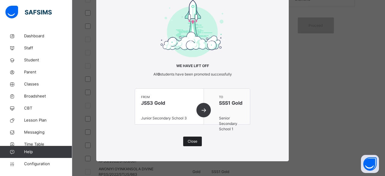
click at [193, 140] on span "Close" at bounding box center [193, 141] width 10 height 5
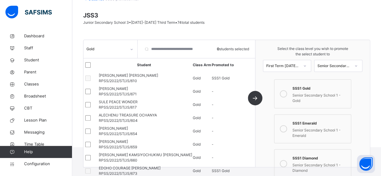
scroll to position [33, 0]
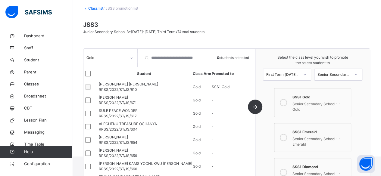
click at [100, 57] on div "Gold" at bounding box center [106, 57] width 40 height 5
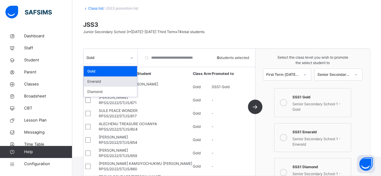
click at [94, 80] on div "Emerald" at bounding box center [110, 81] width 53 height 10
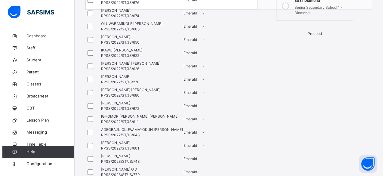
scroll to position [124, 0]
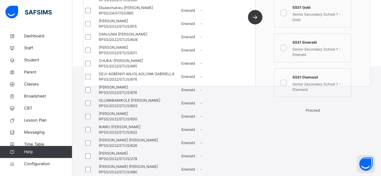
click at [309, 113] on span "Proceed" at bounding box center [312, 110] width 14 height 5
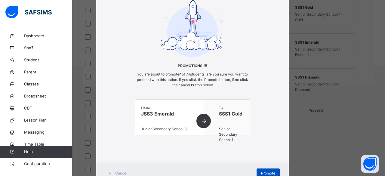
click at [262, 172] on span "Promote" at bounding box center [268, 173] width 14 height 5
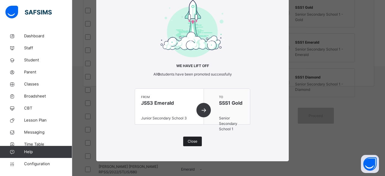
click at [189, 139] on span "Close" at bounding box center [193, 141] width 10 height 5
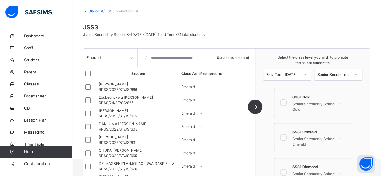
scroll to position [30, 0]
click at [132, 56] on icon at bounding box center [132, 58] width 4 height 6
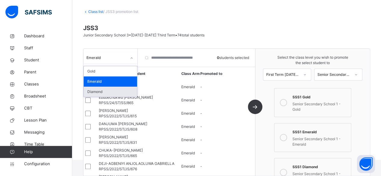
click at [107, 91] on div "Diamond" at bounding box center [110, 92] width 53 height 10
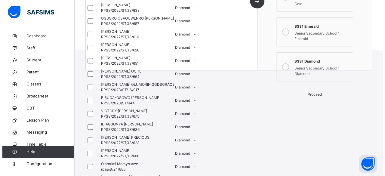
scroll to position [141, 0]
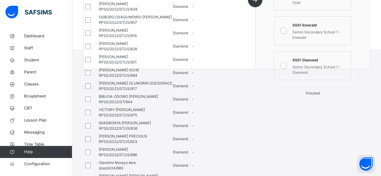
click at [310, 95] on span "Proceed" at bounding box center [312, 93] width 14 height 5
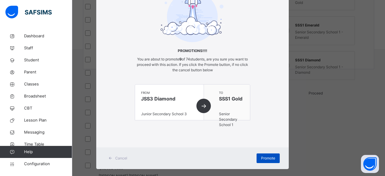
scroll to position [53, 0]
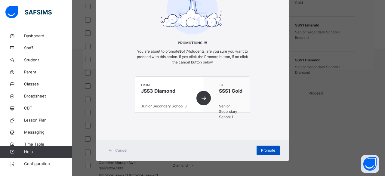
click at [268, 147] on div "Promote" at bounding box center [268, 151] width 23 height 10
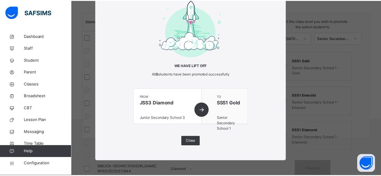
scroll to position [141, 0]
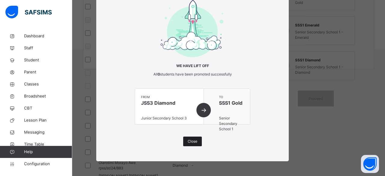
click at [190, 140] on span "Close" at bounding box center [193, 141] width 10 height 5
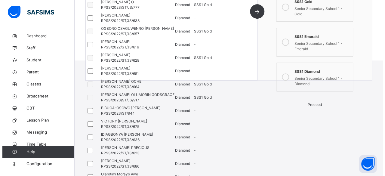
scroll to position [111, 0]
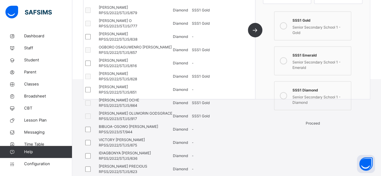
click at [312, 125] on span "Proceed" at bounding box center [312, 123] width 14 height 5
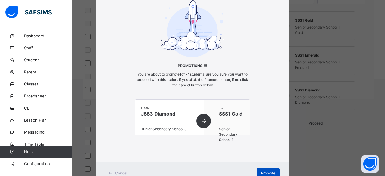
click at [261, 171] on span "Promote" at bounding box center [268, 173] width 14 height 5
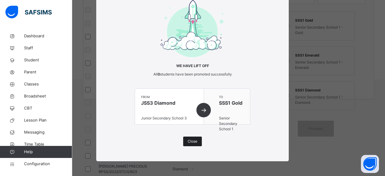
click at [195, 143] on span "Close" at bounding box center [193, 141] width 10 height 5
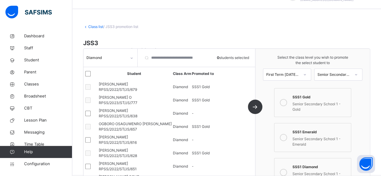
scroll to position [0, 0]
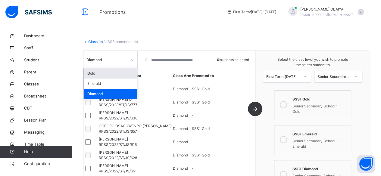
click at [130, 59] on icon at bounding box center [132, 60] width 4 height 6
click at [97, 84] on div "Emerald" at bounding box center [110, 84] width 53 height 10
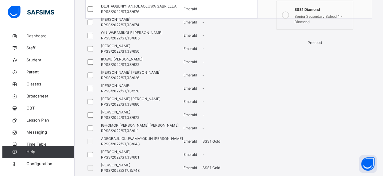
scroll to position [150, 0]
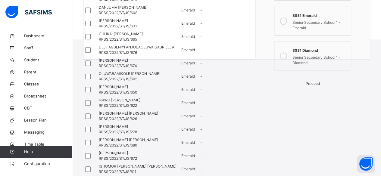
click at [315, 86] on span "Proceed" at bounding box center [312, 83] width 14 height 5
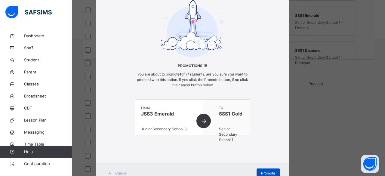
click at [259, 169] on div "Promote" at bounding box center [268, 173] width 23 height 10
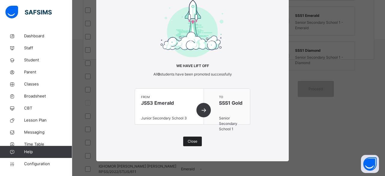
click at [189, 143] on span "Close" at bounding box center [193, 141] width 10 height 5
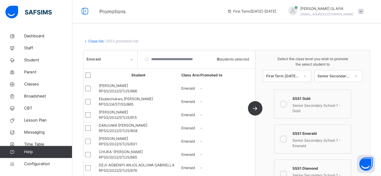
scroll to position [0, 0]
click at [131, 59] on icon at bounding box center [132, 60] width 4 height 6
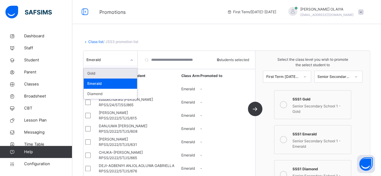
click at [96, 75] on div "Gold" at bounding box center [110, 73] width 53 height 10
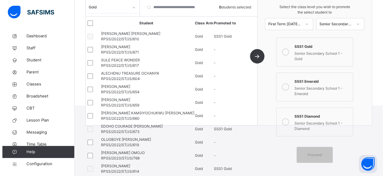
scroll to position [90, 0]
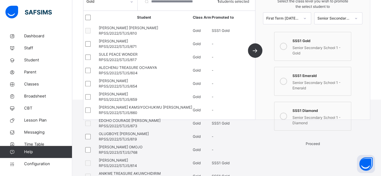
click at [313, 146] on span "Proceed" at bounding box center [312, 143] width 14 height 5
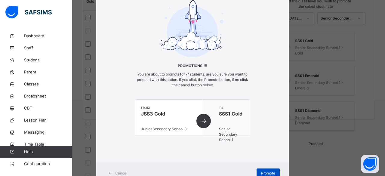
click at [263, 171] on span "Promote" at bounding box center [268, 173] width 14 height 5
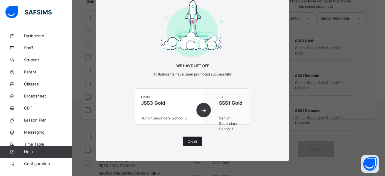
click at [189, 137] on div "Close" at bounding box center [192, 142] width 19 height 10
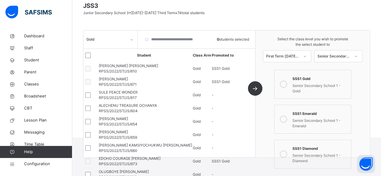
scroll to position [120, 0]
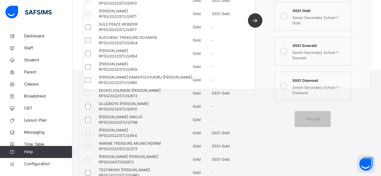
click at [285, 84] on icon at bounding box center [282, 85] width 7 height 7
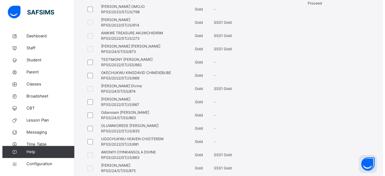
scroll to position [154, 0]
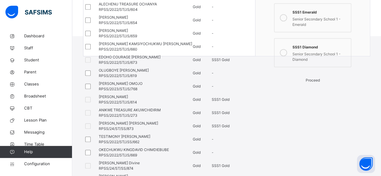
click at [314, 80] on div "Proceed" at bounding box center [312, 80] width 80 height 5
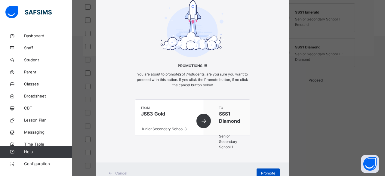
click at [258, 169] on div "Promote" at bounding box center [268, 173] width 23 height 10
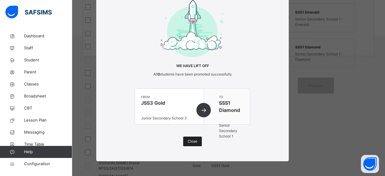
click at [192, 140] on span "Close" at bounding box center [193, 141] width 10 height 5
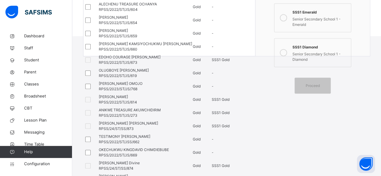
scroll to position [0, 0]
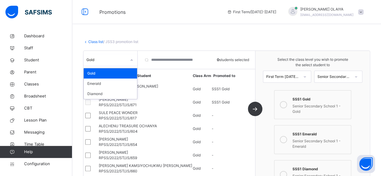
click at [130, 60] on icon at bounding box center [132, 60] width 4 height 6
click at [89, 82] on div "Emerald" at bounding box center [110, 84] width 53 height 10
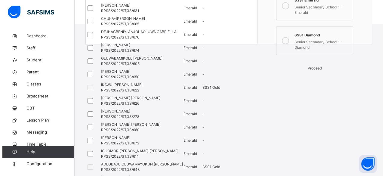
scroll to position [124, 0]
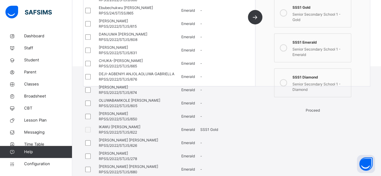
click at [315, 113] on span "Proceed" at bounding box center [312, 110] width 14 height 5
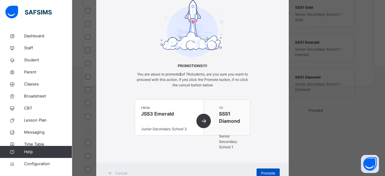
click at [265, 169] on div "Promote" at bounding box center [268, 173] width 23 height 10
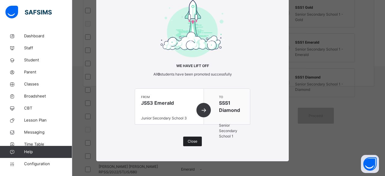
click at [186, 140] on div "Close" at bounding box center [192, 142] width 19 height 10
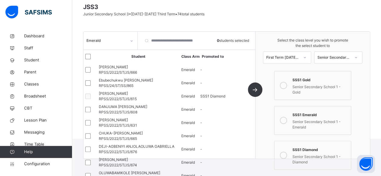
scroll to position [0, 0]
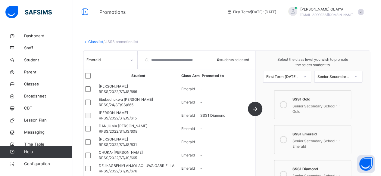
click at [130, 60] on icon at bounding box center [132, 60] width 4 height 6
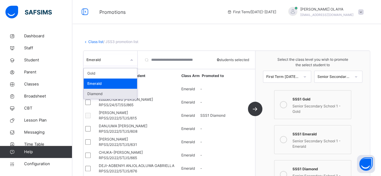
click at [99, 93] on div "Diamond" at bounding box center [110, 94] width 53 height 10
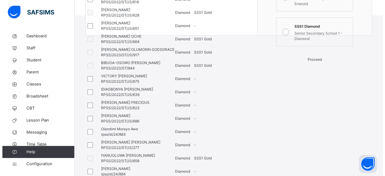
scroll to position [171, 0]
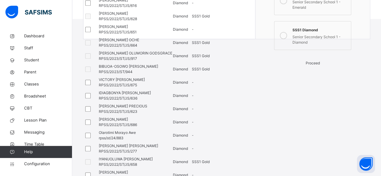
click at [310, 63] on div "Proceed" at bounding box center [312, 62] width 80 height 5
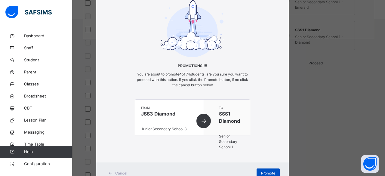
click at [270, 171] on span "Promote" at bounding box center [268, 173] width 14 height 5
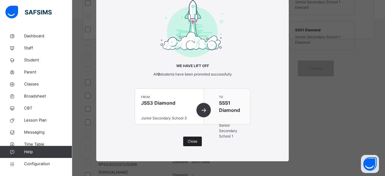
click at [191, 137] on div "Close" at bounding box center [192, 142] width 19 height 10
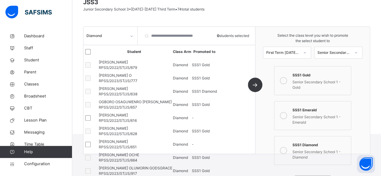
scroll to position [54, 0]
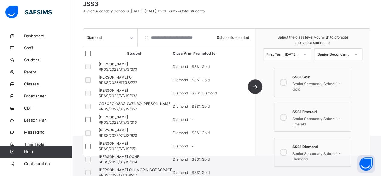
click at [285, 117] on icon at bounding box center [282, 117] width 7 height 7
click at [283, 149] on icon at bounding box center [282, 152] width 7 height 7
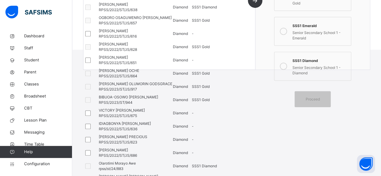
scroll to position [84, 0]
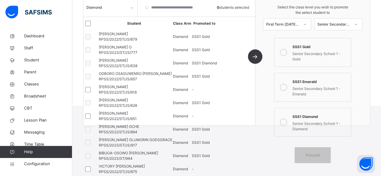
click at [287, 85] on icon at bounding box center [282, 87] width 7 height 7
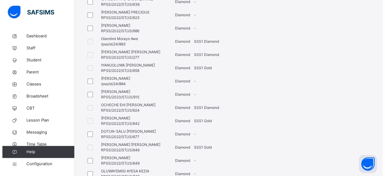
scroll to position [144, 0]
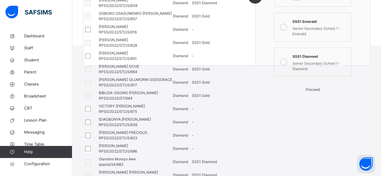
click at [317, 90] on div "Proceed" at bounding box center [312, 89] width 80 height 5
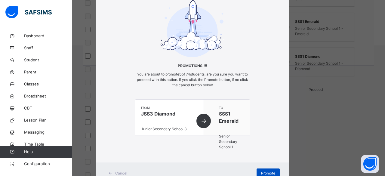
click at [261, 171] on span "Promote" at bounding box center [268, 173] width 14 height 5
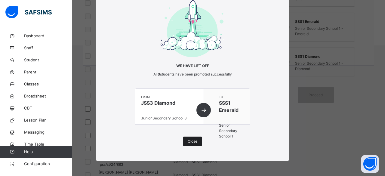
click at [189, 142] on span "Close" at bounding box center [193, 141] width 10 height 5
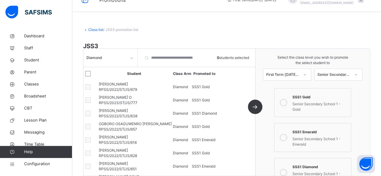
scroll to position [0, 0]
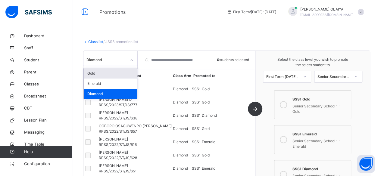
click at [132, 59] on icon at bounding box center [132, 60] width 4 height 6
click at [109, 85] on div "Emerald" at bounding box center [110, 84] width 53 height 10
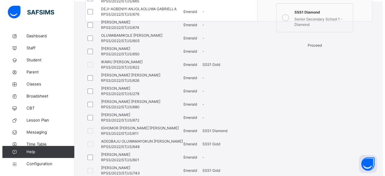
scroll to position [154, 0]
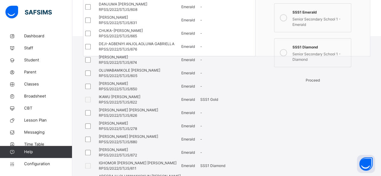
click at [317, 82] on span "Proceed" at bounding box center [312, 80] width 14 height 5
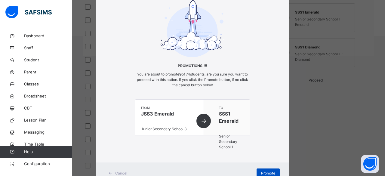
click at [264, 170] on div "Promote" at bounding box center [268, 173] width 23 height 10
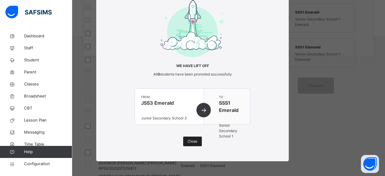
click at [192, 143] on span "Close" at bounding box center [193, 141] width 10 height 5
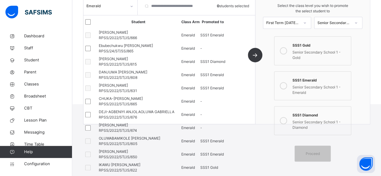
scroll to position [3, 0]
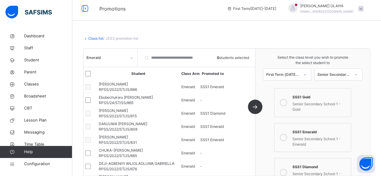
click at [131, 58] on icon at bounding box center [132, 58] width 4 height 6
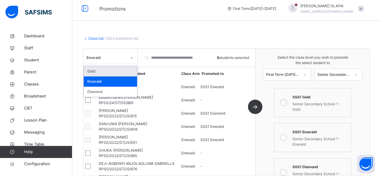
click at [117, 73] on div "Gold" at bounding box center [110, 71] width 53 height 10
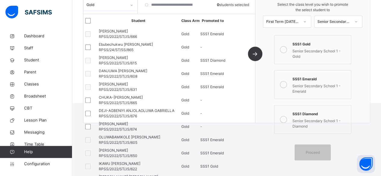
scroll to position [94, 0]
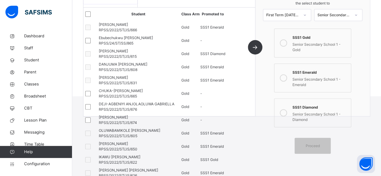
click at [94, 43] on div at bounding box center [89, 40] width 8 height 5
click at [319, 143] on span "Proceed" at bounding box center [312, 140] width 14 height 5
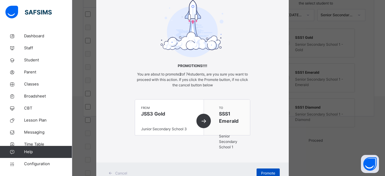
click at [264, 171] on span "Promote" at bounding box center [268, 173] width 14 height 5
click at [266, 171] on span "Promote" at bounding box center [268, 173] width 14 height 5
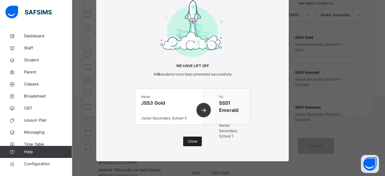
click at [188, 140] on span "Close" at bounding box center [193, 141] width 10 height 5
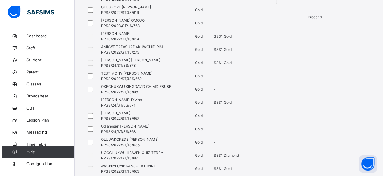
scroll to position [184, 0]
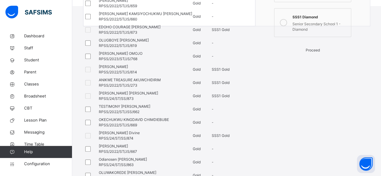
click at [318, 52] on span "Proceed" at bounding box center [312, 50] width 14 height 5
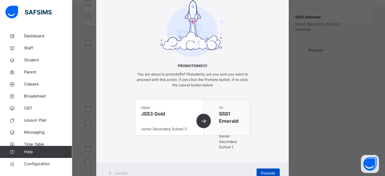
click at [267, 171] on span "Promote" at bounding box center [268, 173] width 14 height 5
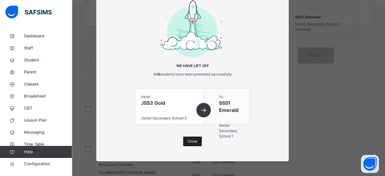
click at [188, 140] on span "Close" at bounding box center [193, 141] width 10 height 5
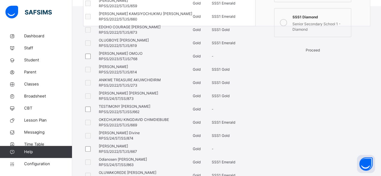
click at [310, 52] on span "Proceed" at bounding box center [312, 50] width 14 height 5
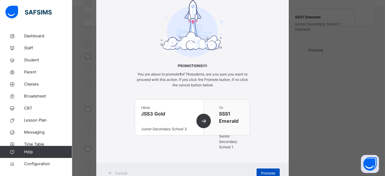
click at [258, 170] on div "Promote" at bounding box center [268, 173] width 23 height 10
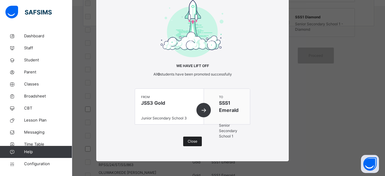
click at [192, 141] on span "Close" at bounding box center [193, 141] width 10 height 5
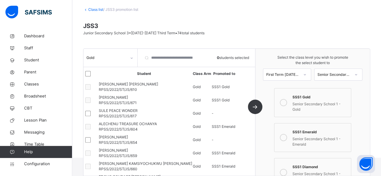
scroll to position [0, 0]
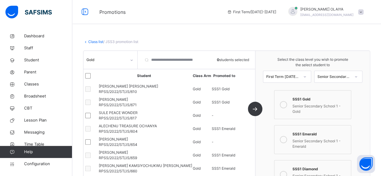
click at [132, 59] on icon at bounding box center [132, 60] width 4 height 6
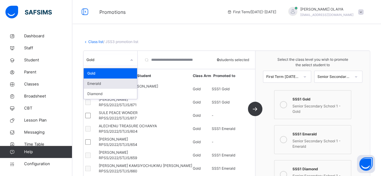
click at [102, 83] on div "Emerald" at bounding box center [110, 84] width 53 height 10
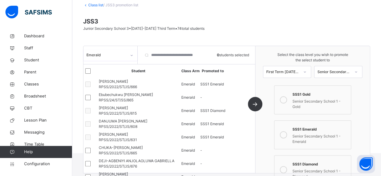
scroll to position [33, 0]
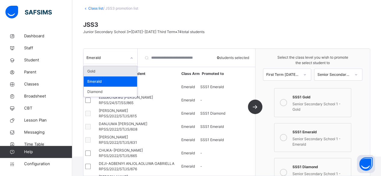
click at [132, 57] on icon at bounding box center [132, 58] width 4 height 6
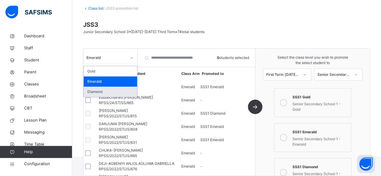
click at [99, 93] on div "Diamond" at bounding box center [110, 92] width 53 height 10
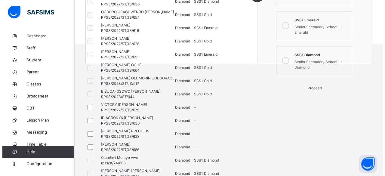
scroll to position [144, 0]
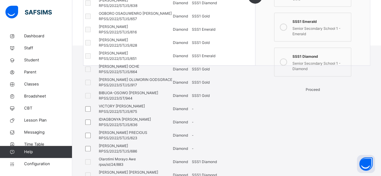
click at [308, 92] on span "Proceed" at bounding box center [312, 89] width 14 height 5
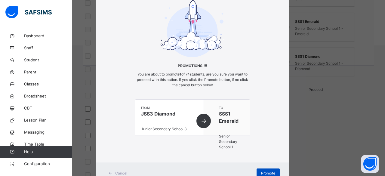
click at [259, 169] on div "Promote" at bounding box center [268, 173] width 23 height 10
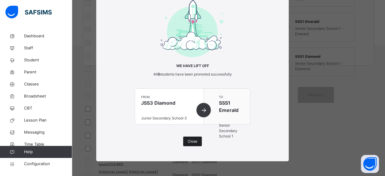
click at [188, 141] on span "Close" at bounding box center [193, 141] width 10 height 5
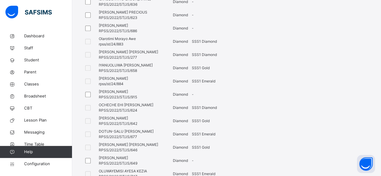
scroll to position [235, 0]
